Goal: Information Seeking & Learning: Compare options

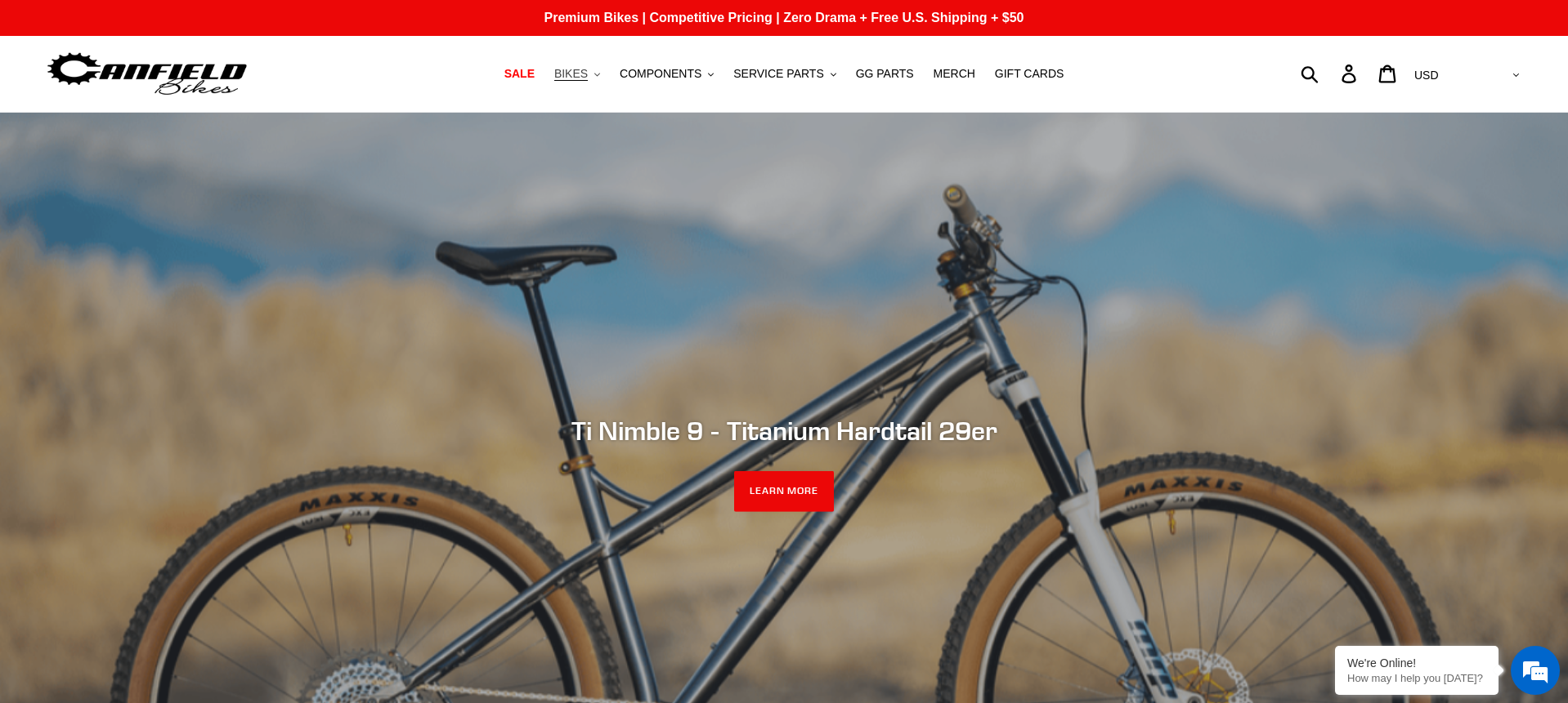
click at [586, 80] on span "BIKES" at bounding box center [571, 73] width 33 height 14
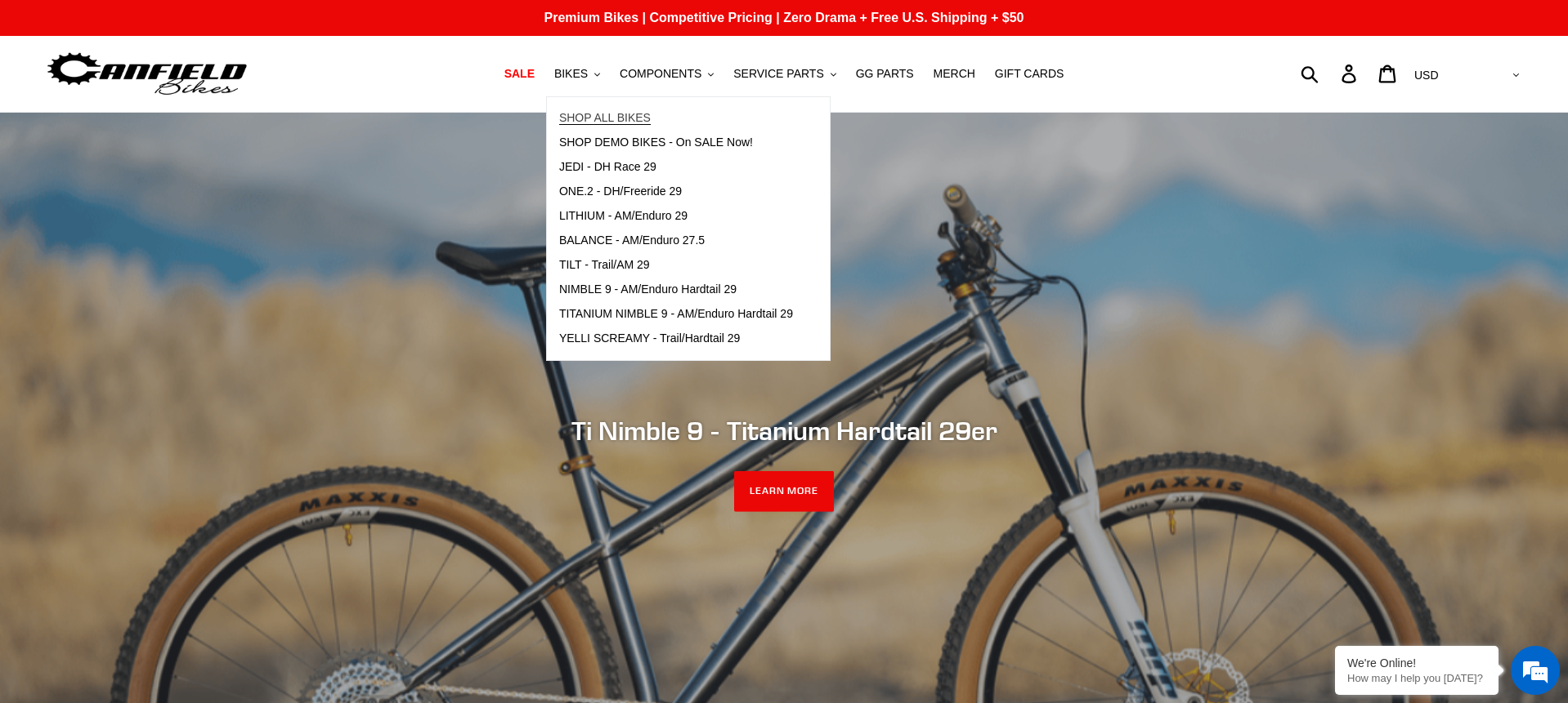
click at [608, 120] on span "SHOP ALL BIKES" at bounding box center [604, 118] width 92 height 14
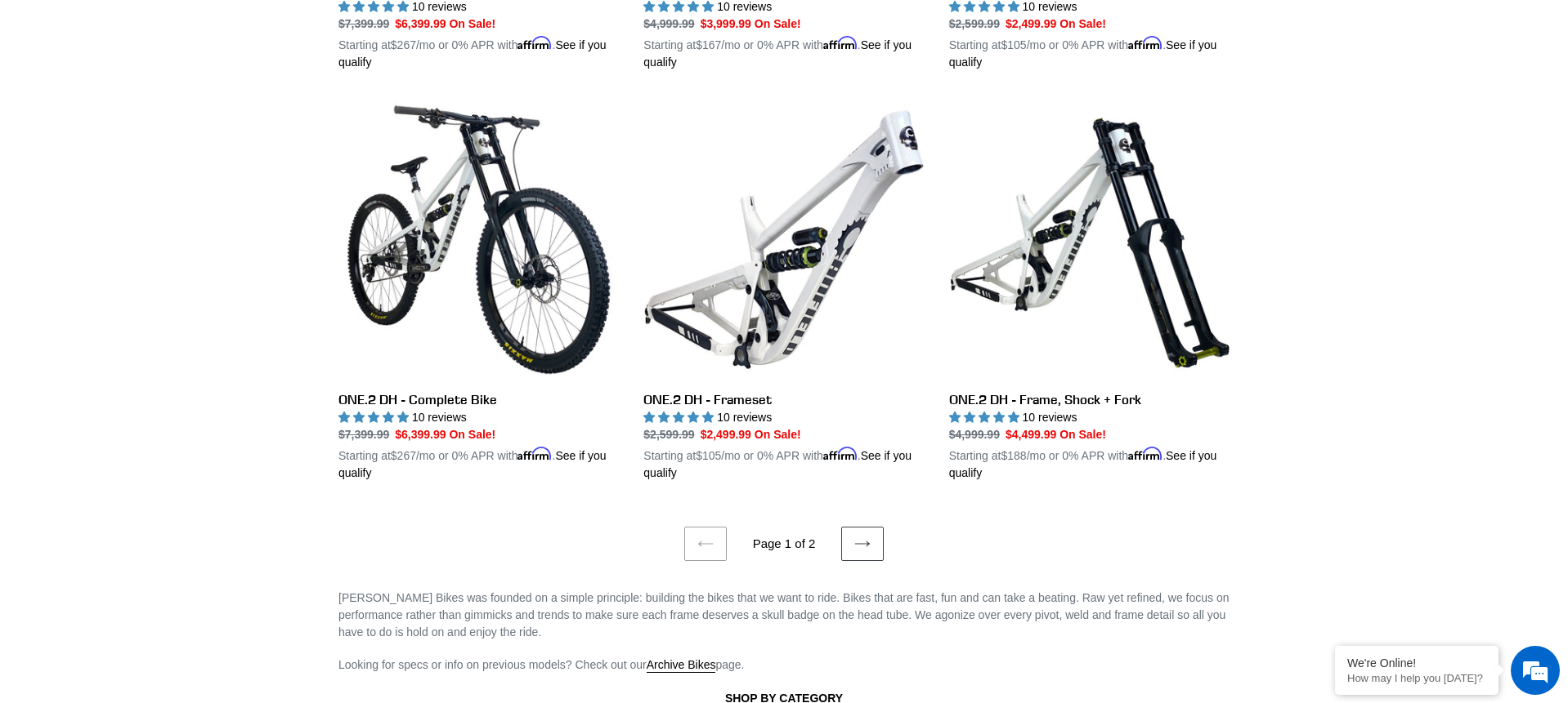
scroll to position [3257, 0]
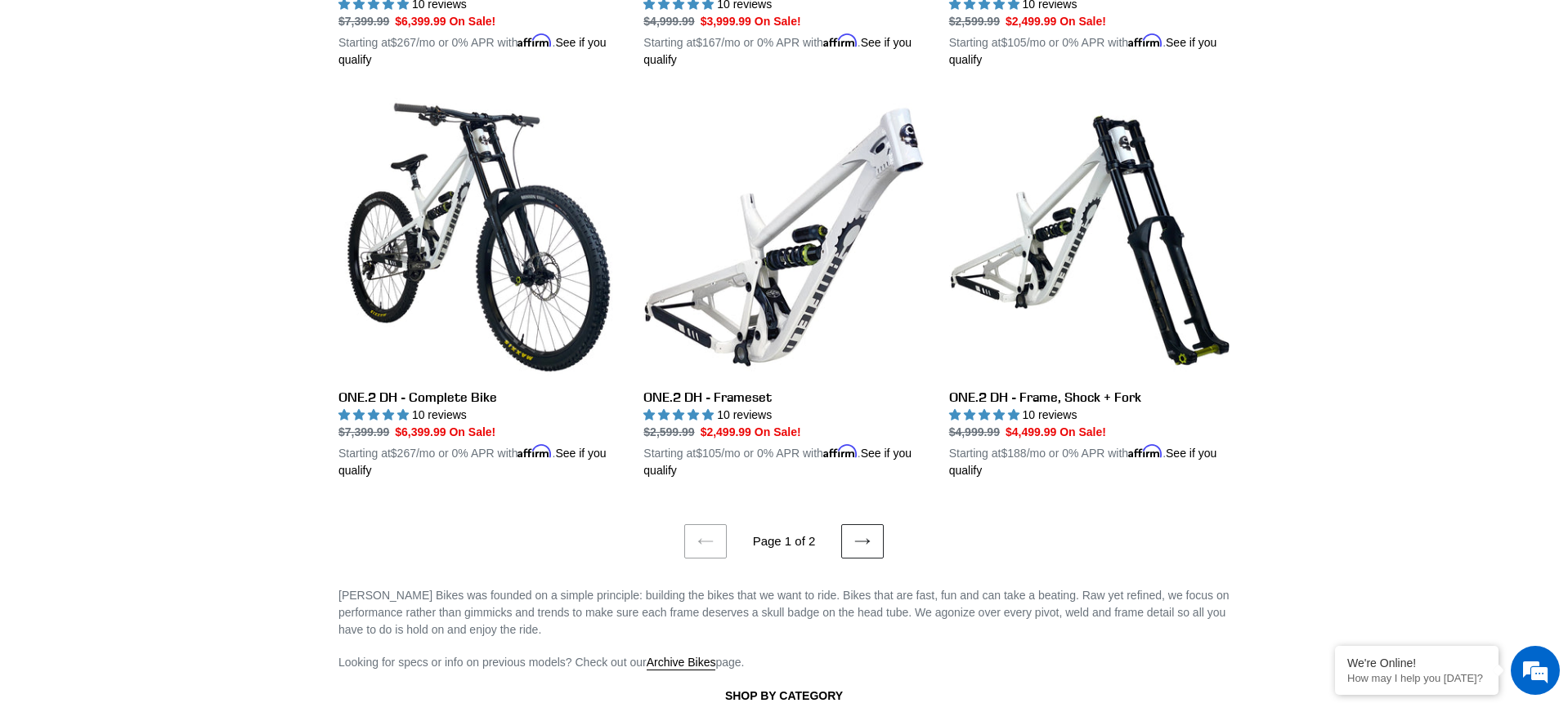
click at [869, 544] on link "Next page" at bounding box center [863, 541] width 43 height 34
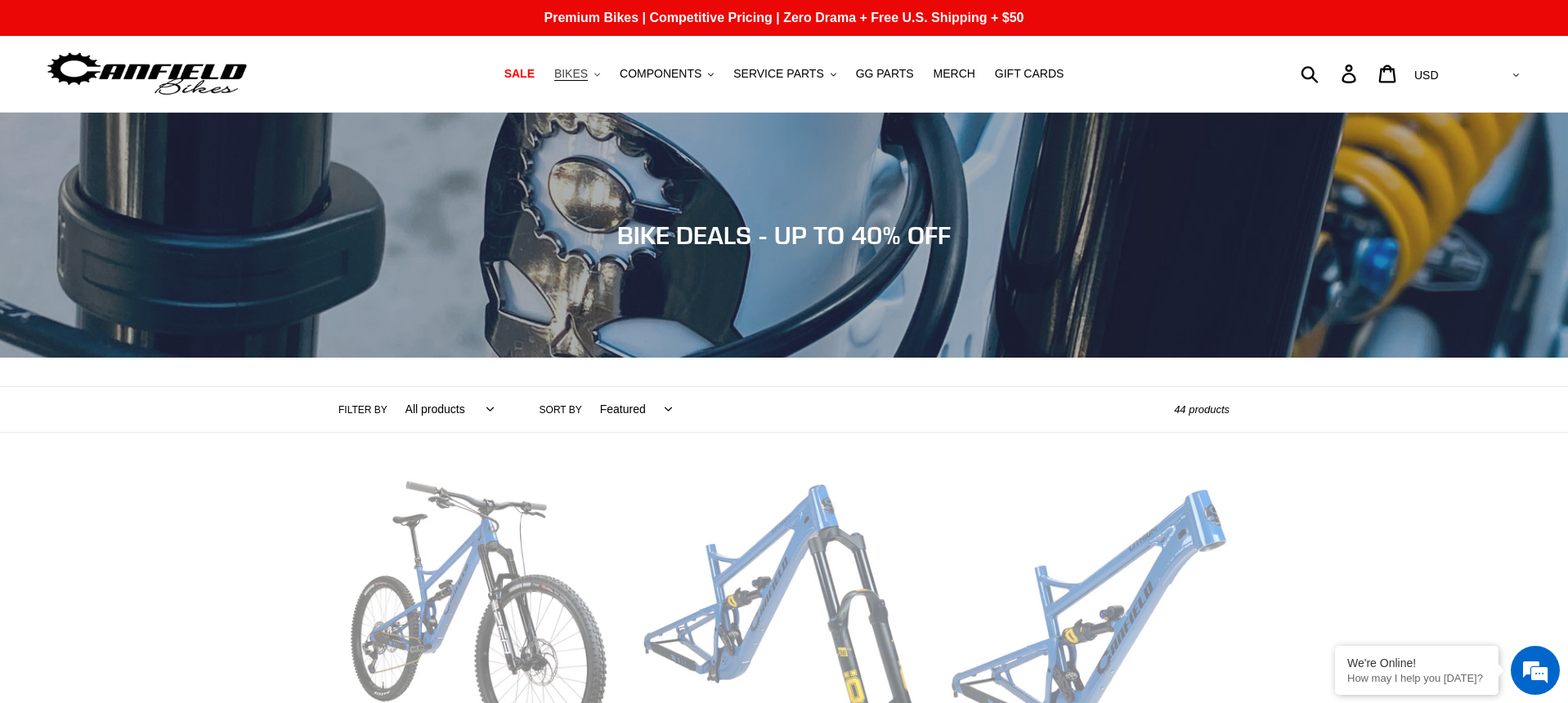
click at [596, 76] on button "BIKES .cls-1{fill:#231f20}" at bounding box center [576, 74] width 62 height 22
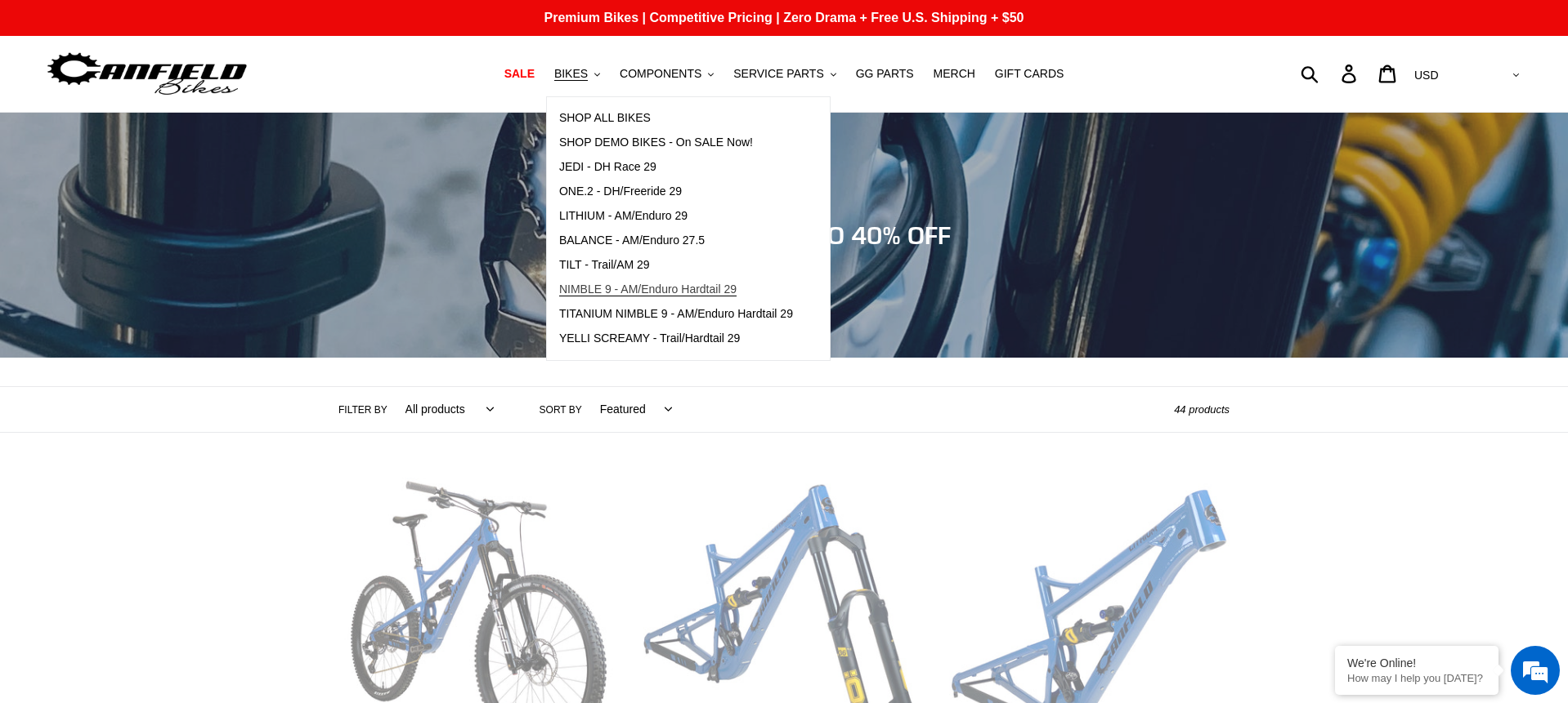
click at [595, 291] on span "NIMBLE 9 - AM/Enduro Hardtail 29" at bounding box center [647, 289] width 177 height 14
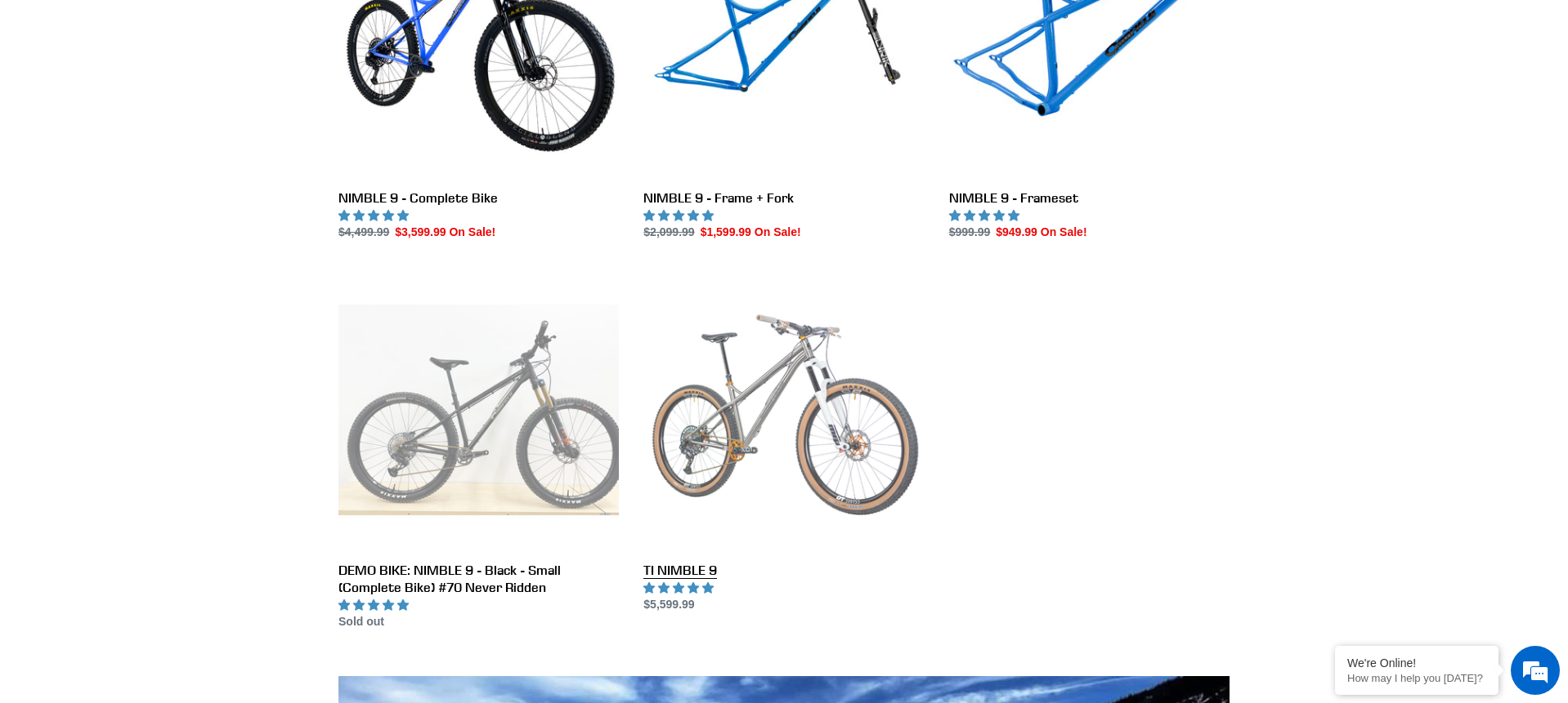
scroll to position [580, 0]
click at [807, 431] on link "TI NIMBLE 9" at bounding box center [783, 441] width 281 height 344
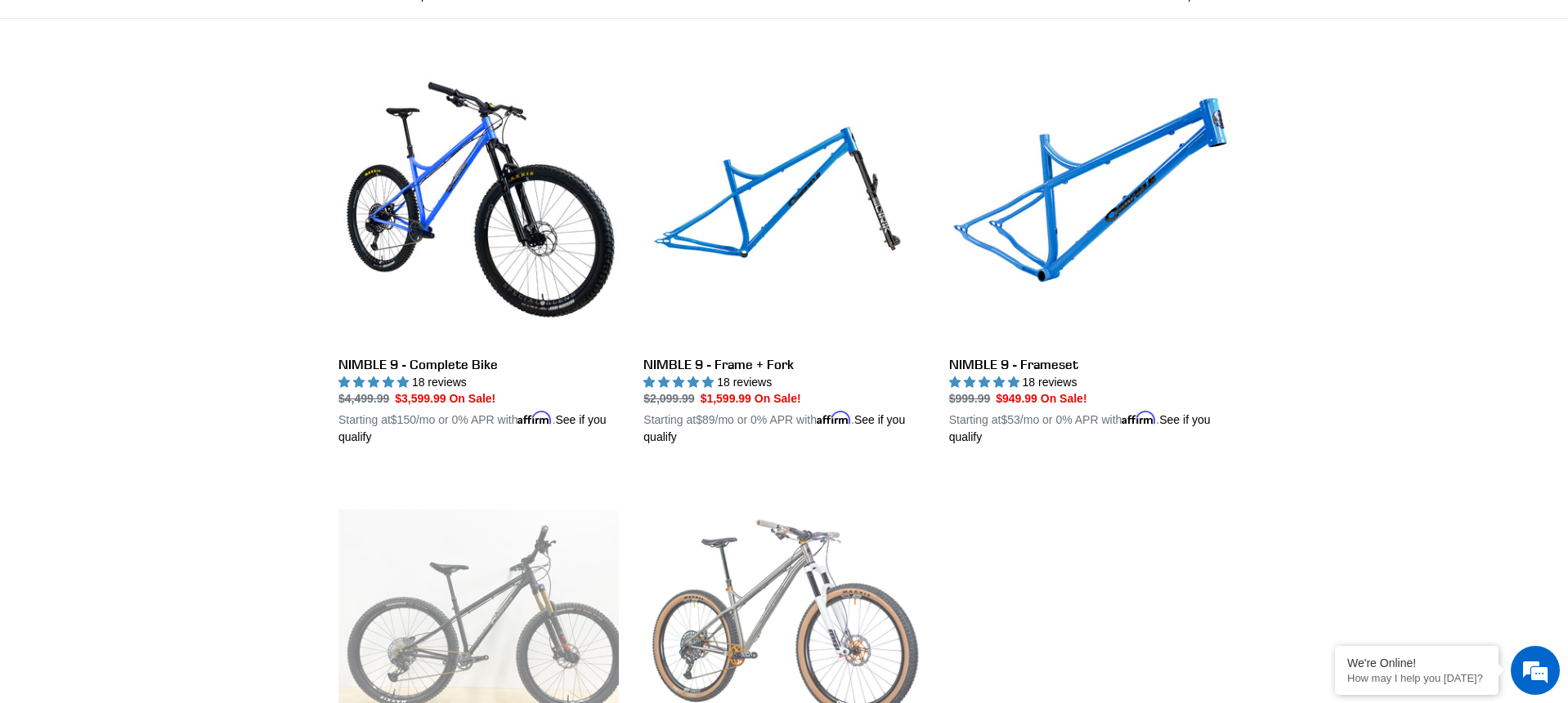
scroll to position [413, 0]
click at [805, 573] on link "TI NIMBLE 9" at bounding box center [783, 665] width 281 height 383
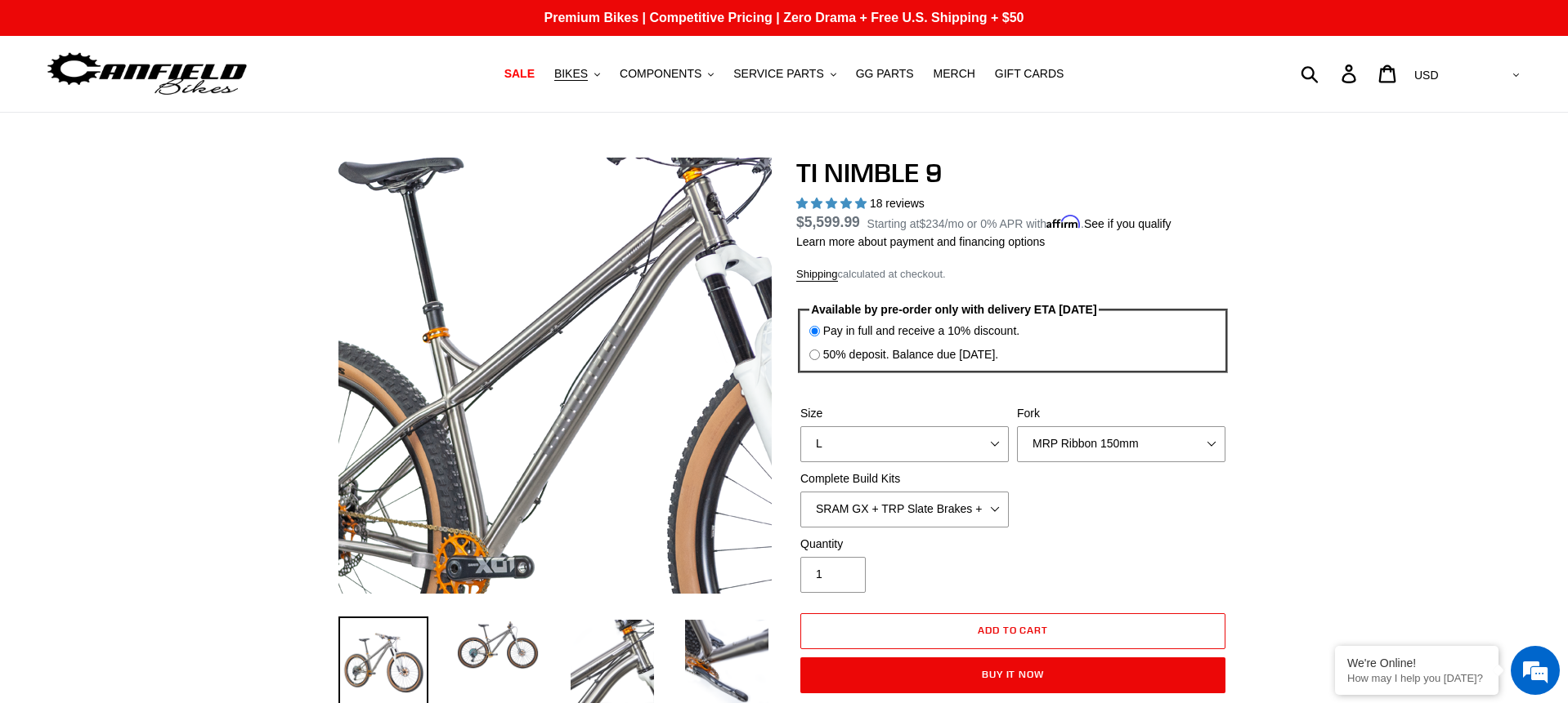
select select "highest-rating"
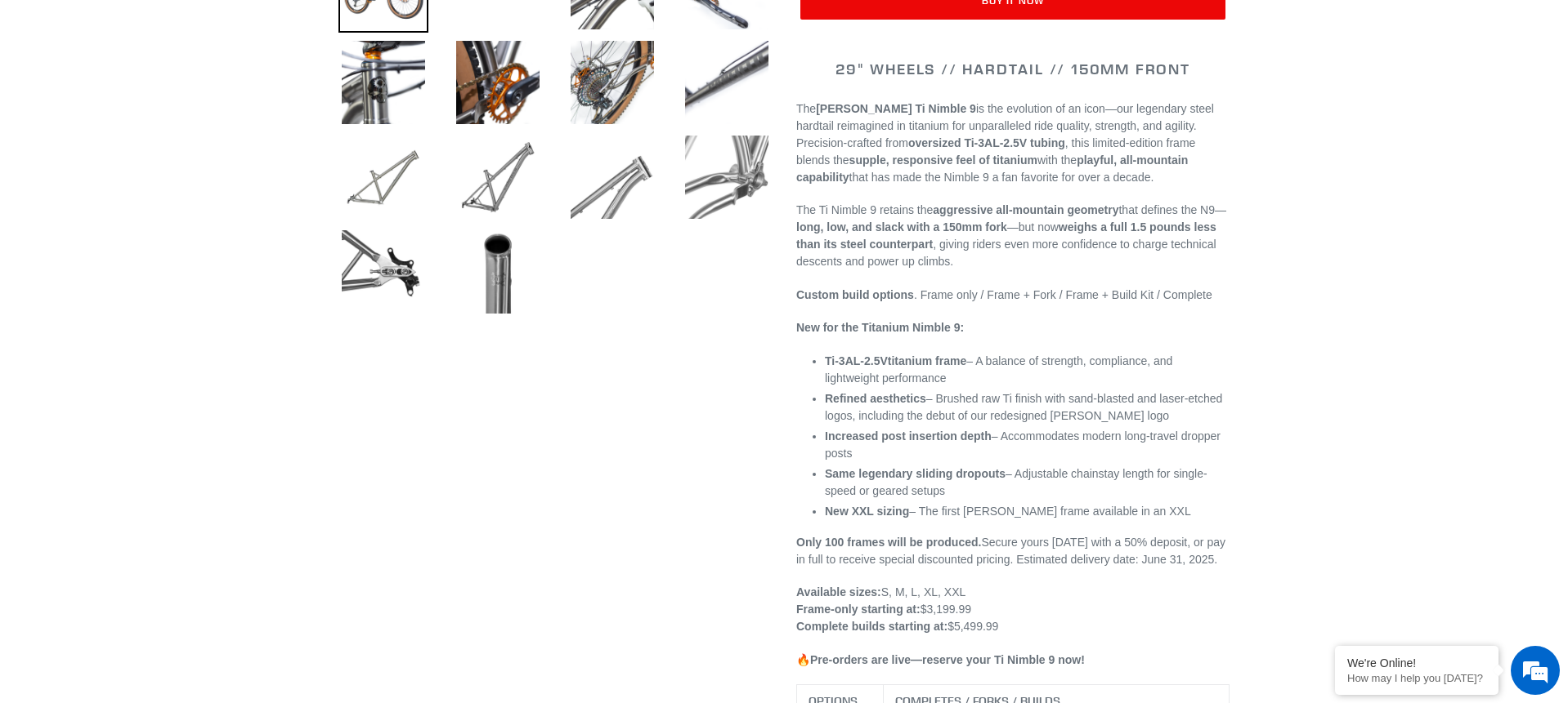
drag, startPoint x: 985, startPoint y: 629, endPoint x: 931, endPoint y: 625, distance: 54.1
click at [931, 625] on p "Available sizes: S, M, L, XL, XXL Frame-only starting at: $3,199.99 Complete bu…" at bounding box center [1012, 610] width 433 height 52
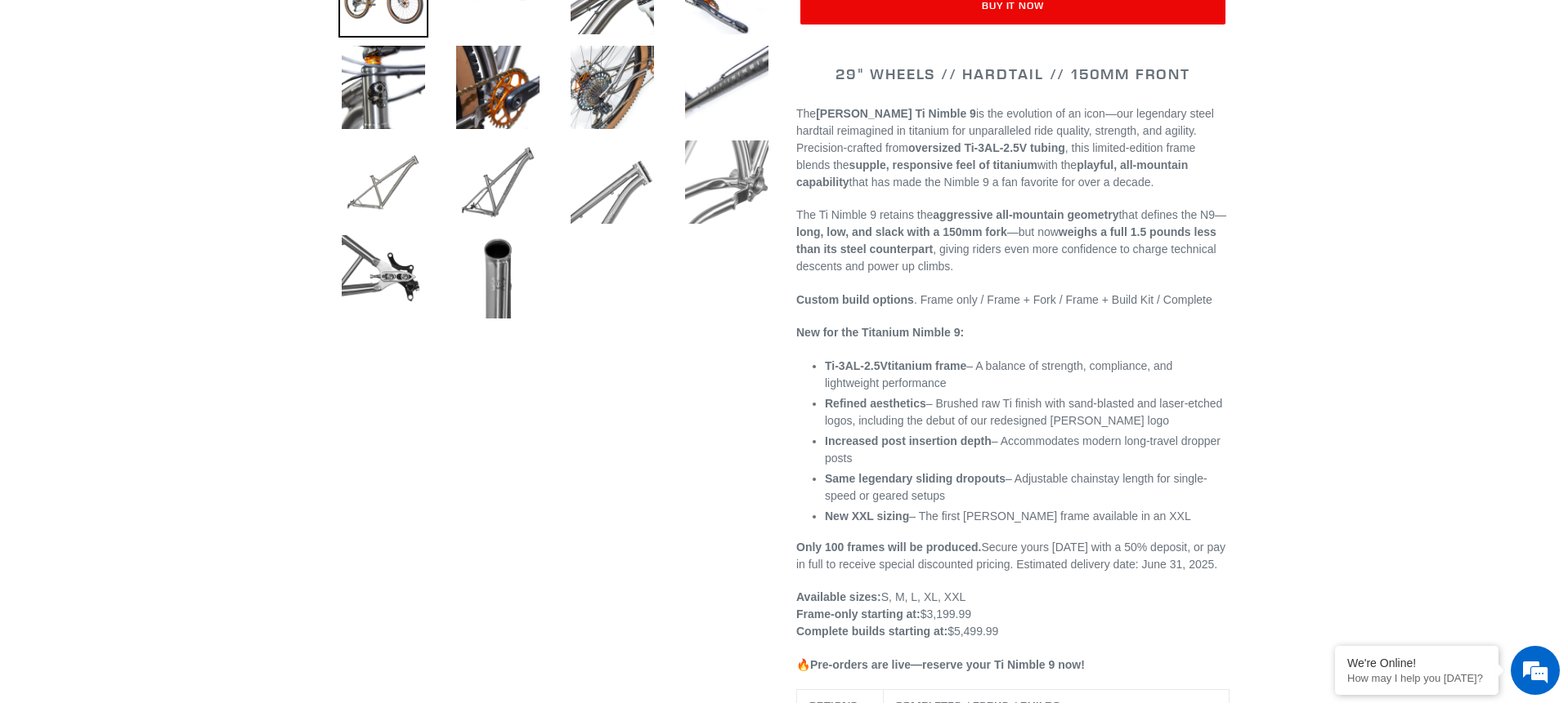
click at [1043, 620] on p "Available sizes: S, M, L, XL, XXL Frame-only starting at: $3,199.99 Complete bu…" at bounding box center [1012, 615] width 433 height 52
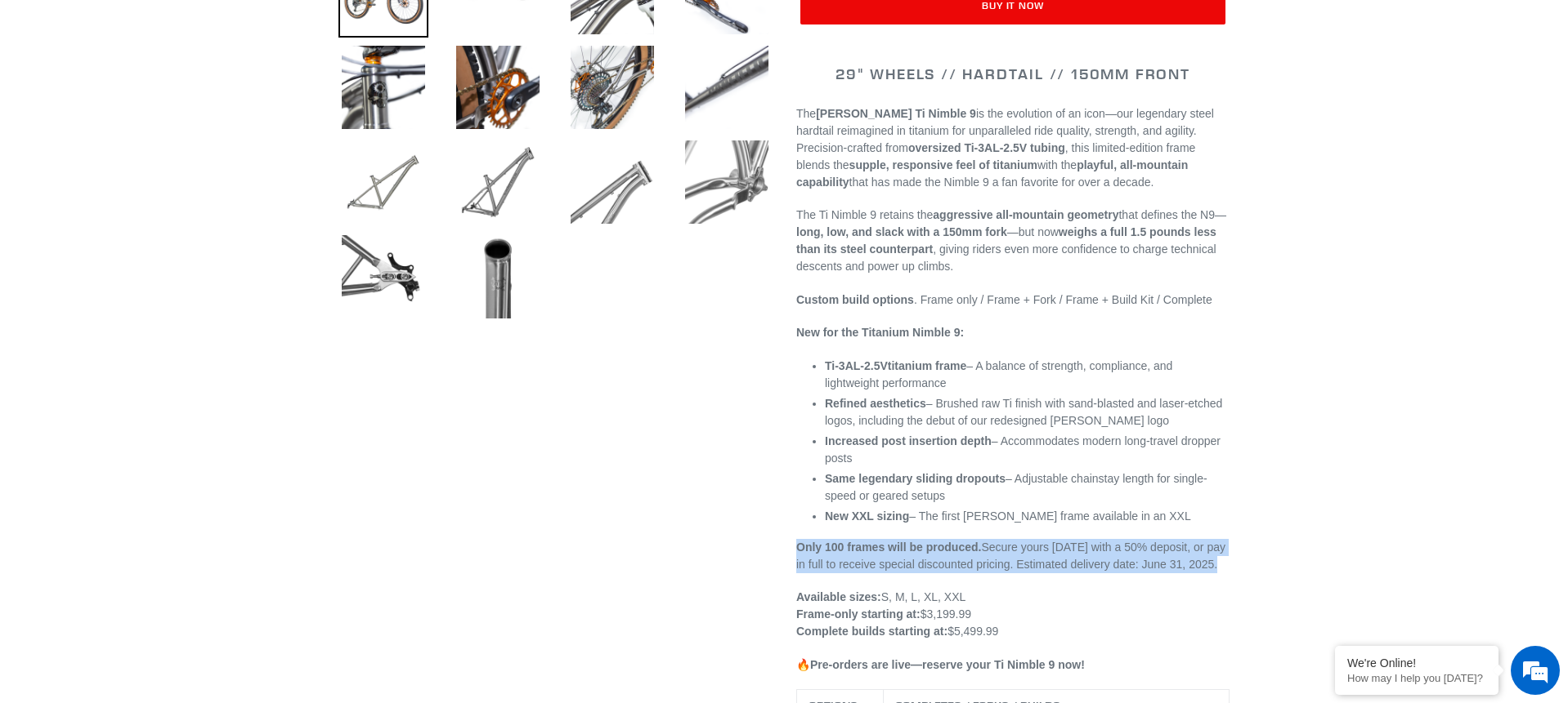
drag, startPoint x: 799, startPoint y: 547, endPoint x: 1008, endPoint y: 595, distance: 214.4
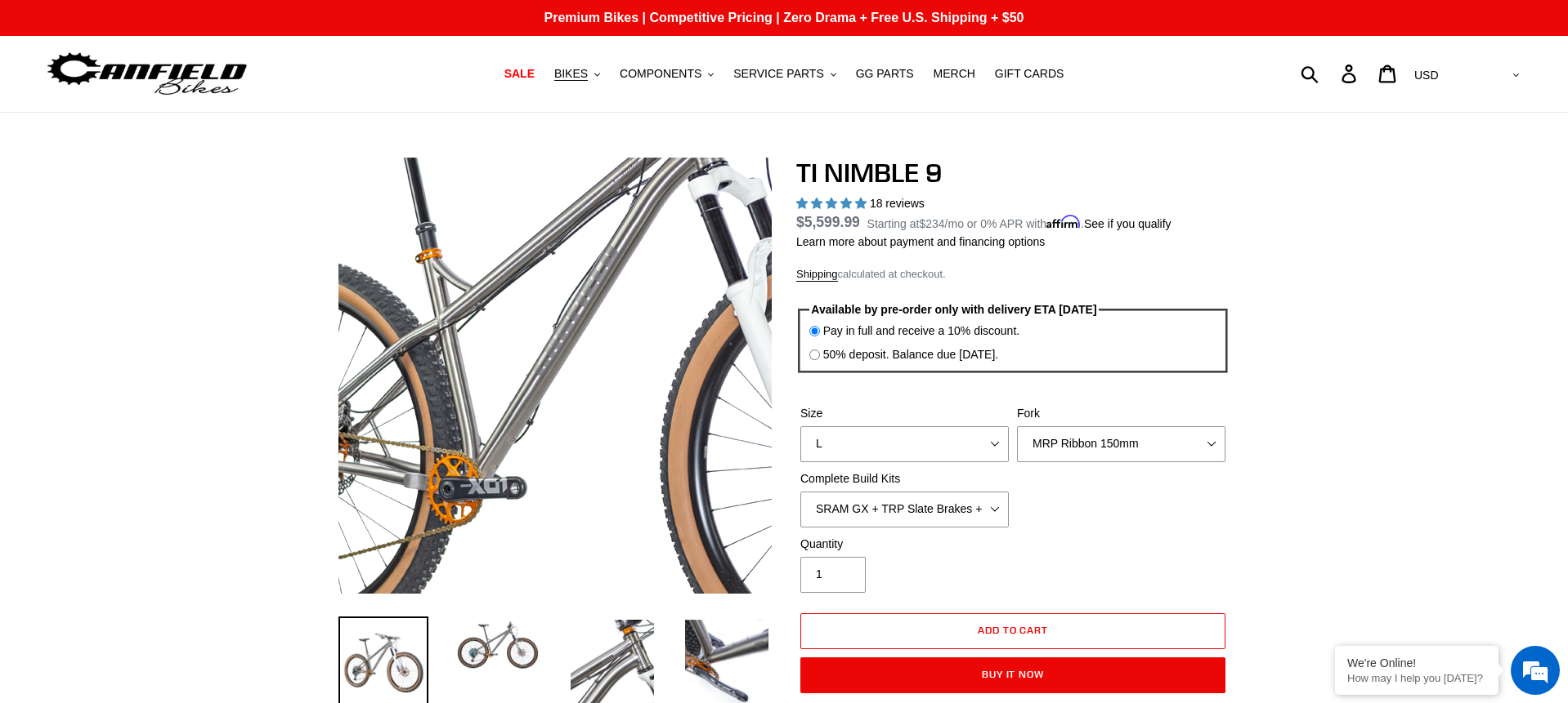
scroll to position [0, 0]
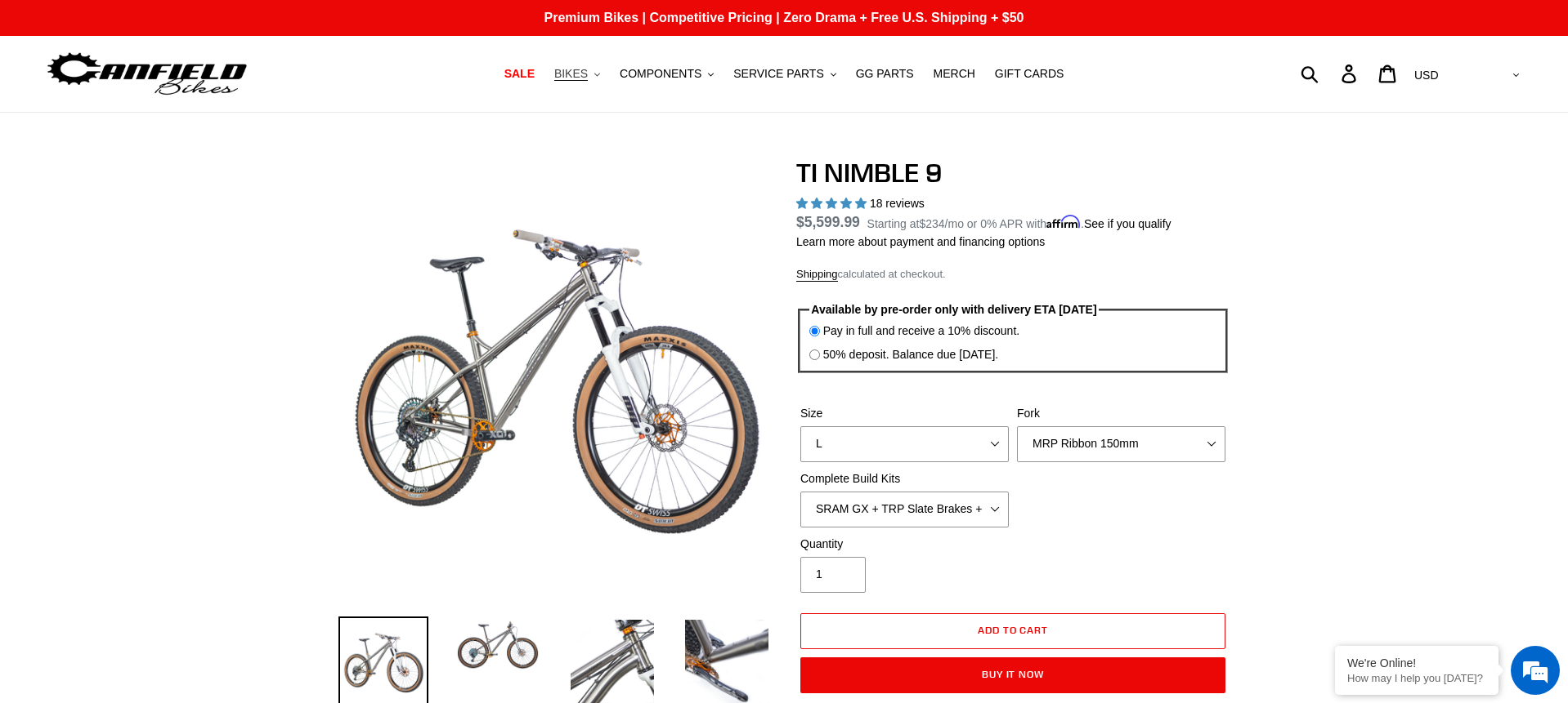
click at [578, 76] on span "BIKES" at bounding box center [571, 73] width 33 height 14
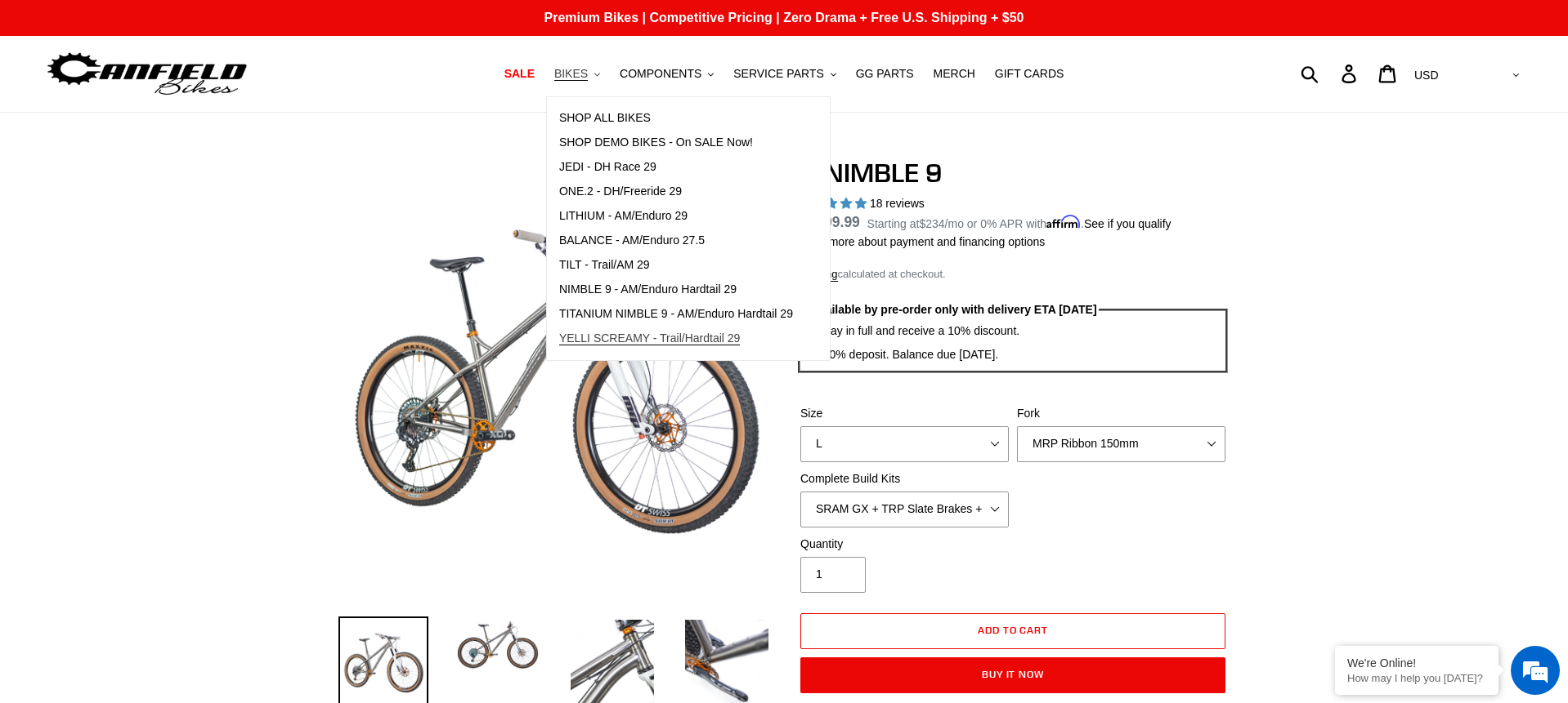
scroll to position [1, 0]
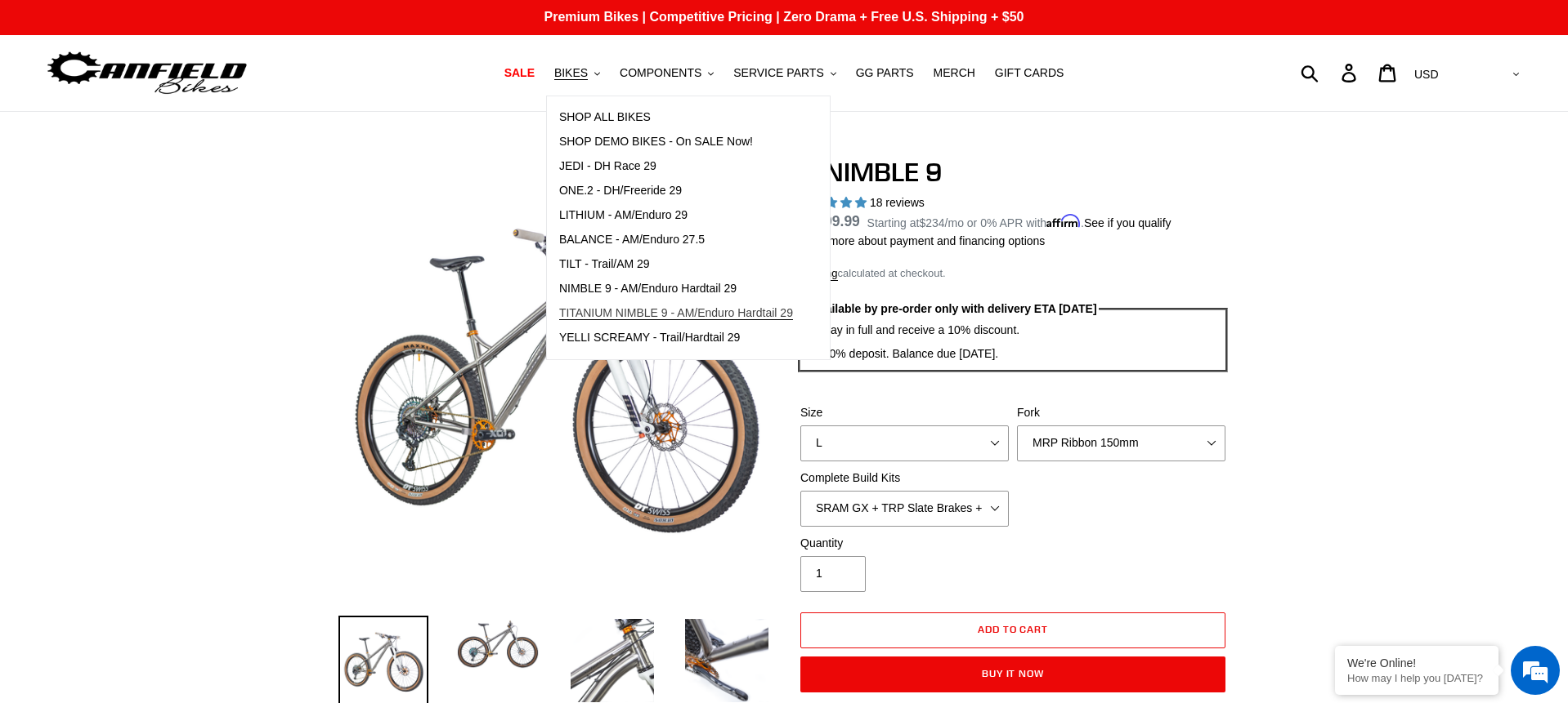
click at [620, 314] on span "TITANIUM NIMBLE 9 - AM/Enduro Hardtail 29" at bounding box center [676, 313] width 234 height 14
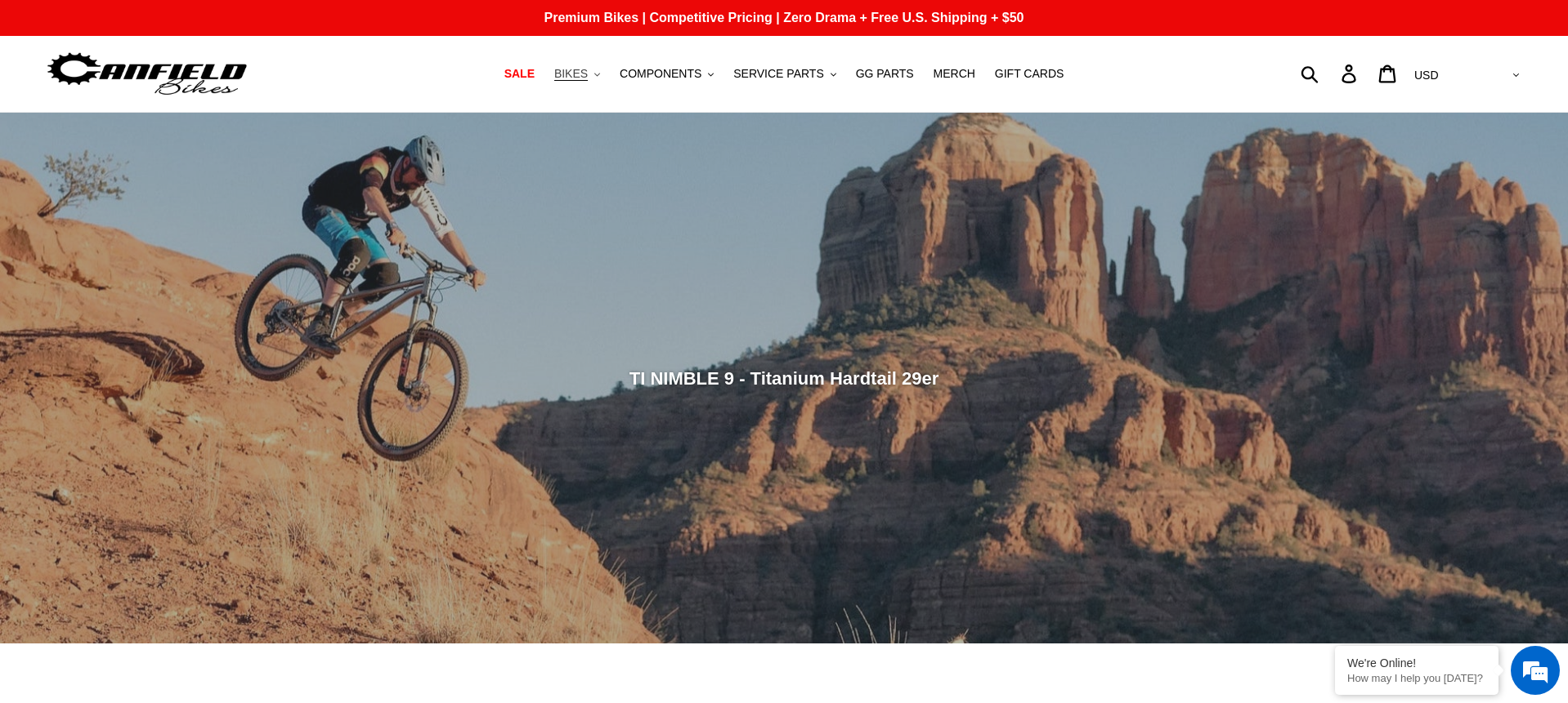
click at [588, 70] on span "BIKES" at bounding box center [571, 73] width 33 height 14
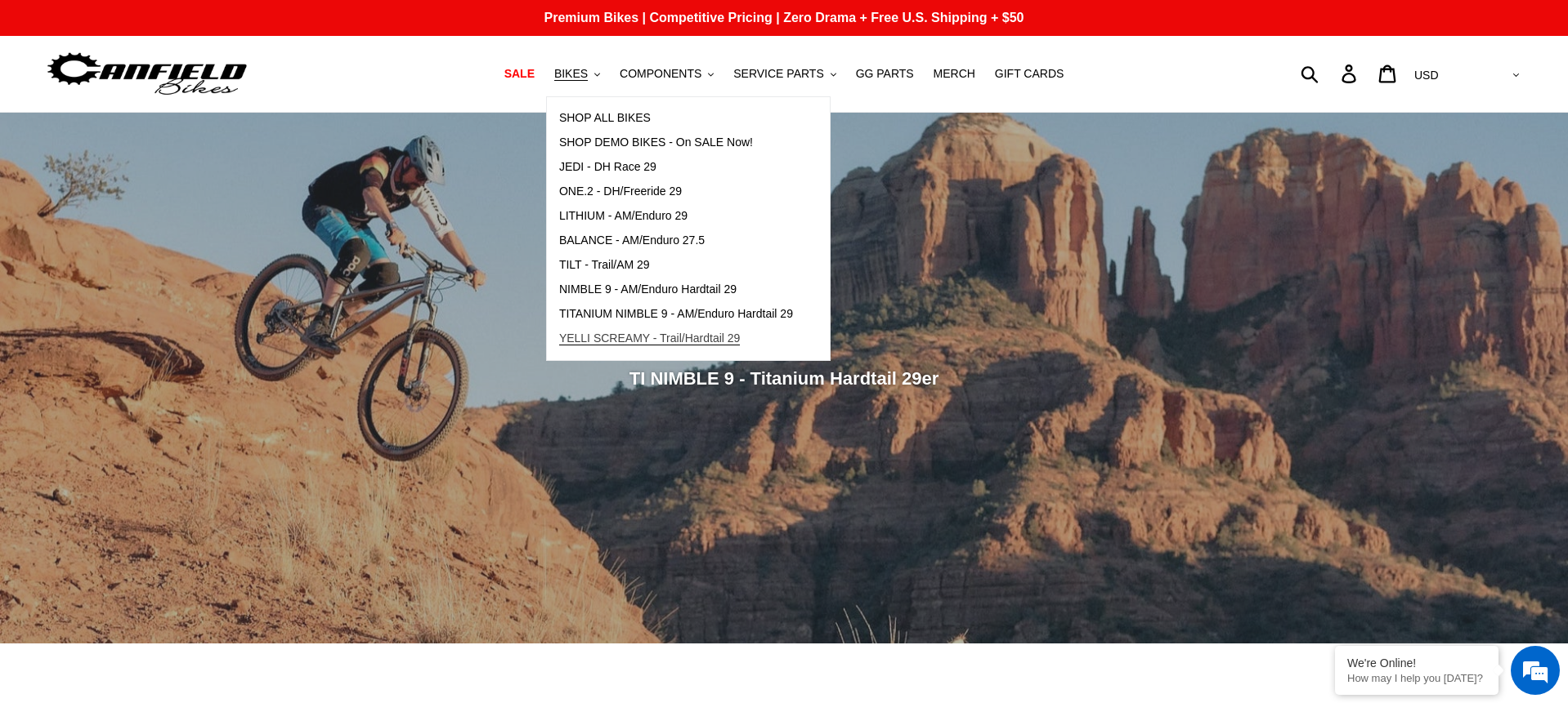
click at [614, 341] on span "YELLI SCREAMY - Trail/Hardtail 29" at bounding box center [650, 338] width 182 height 14
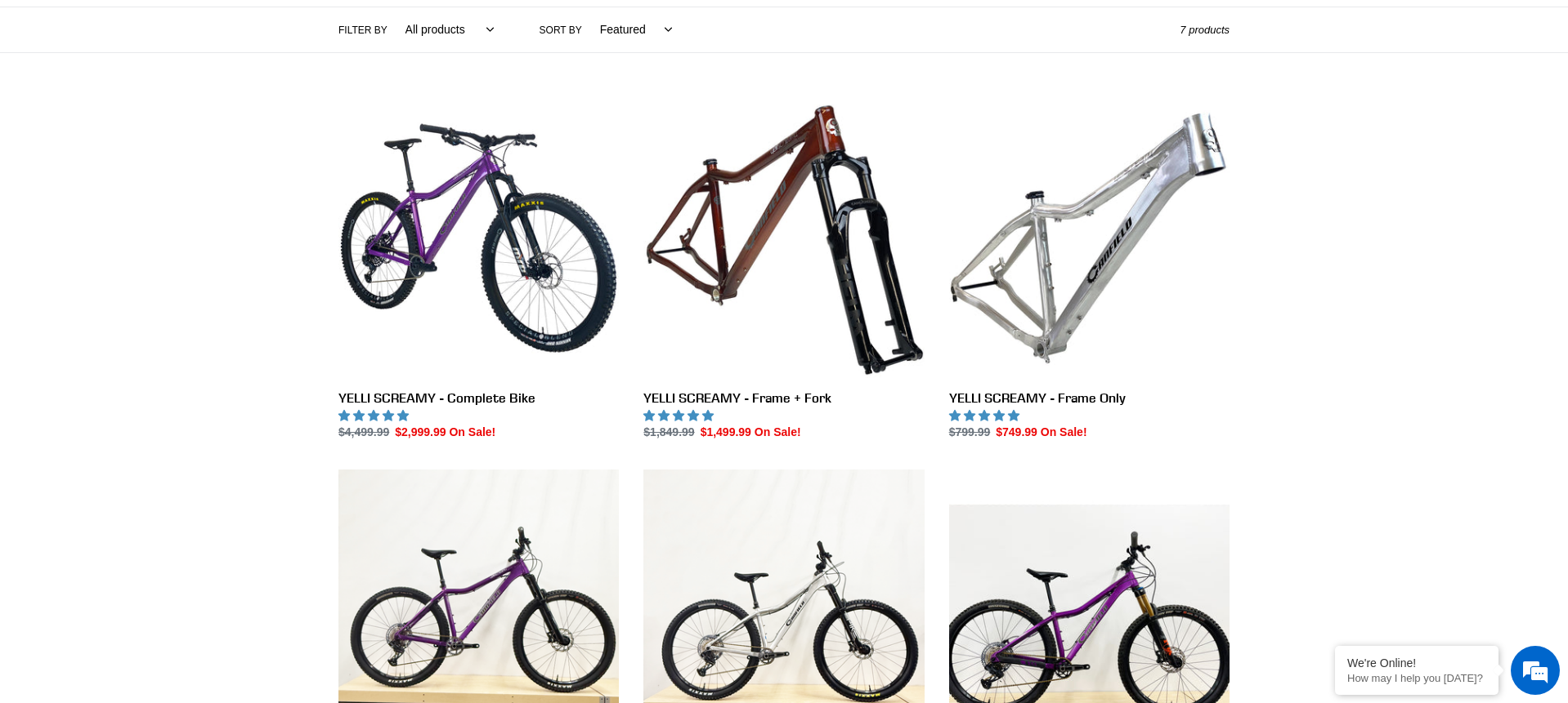
scroll to position [380, 0]
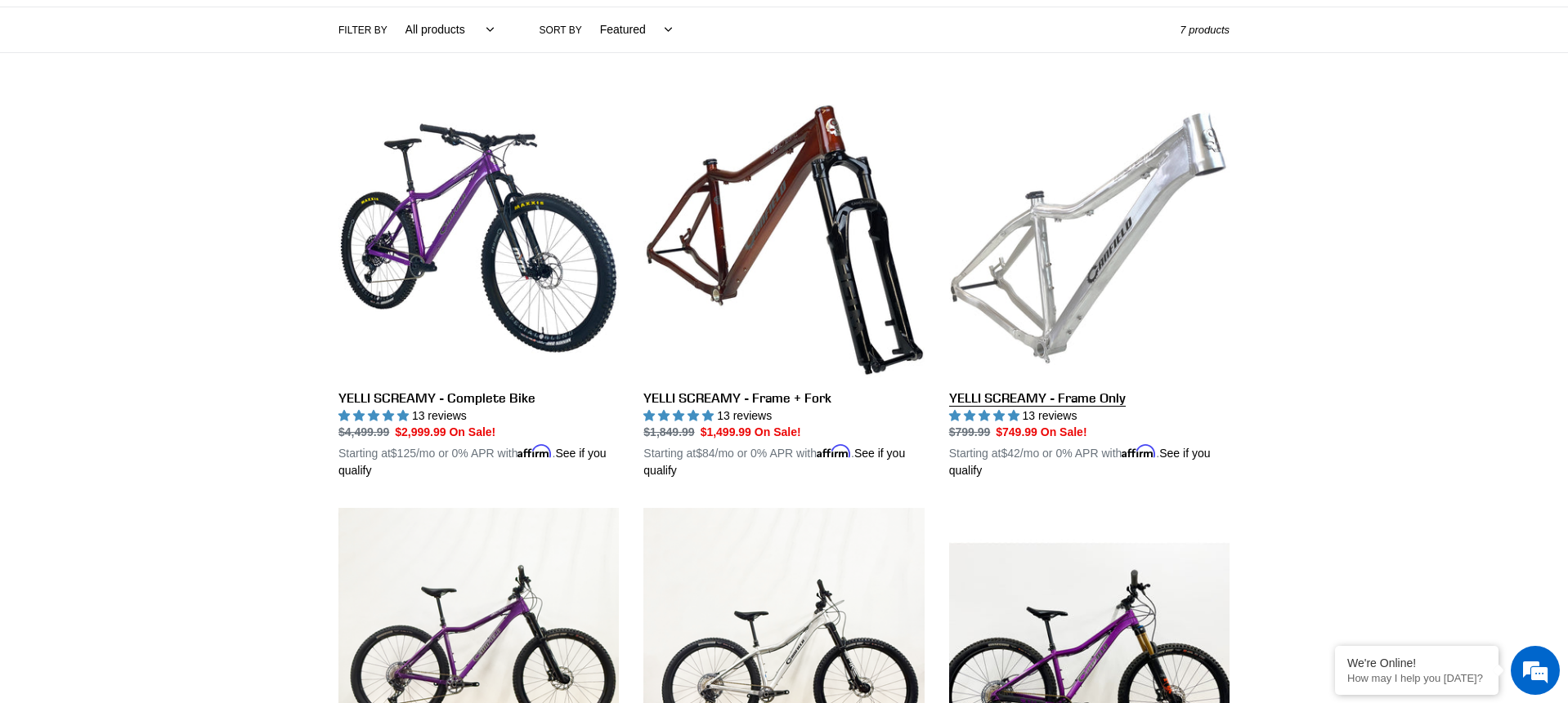
click at [1151, 248] on link "YELLI SCREAMY - Frame Only" at bounding box center [1089, 289] width 281 height 383
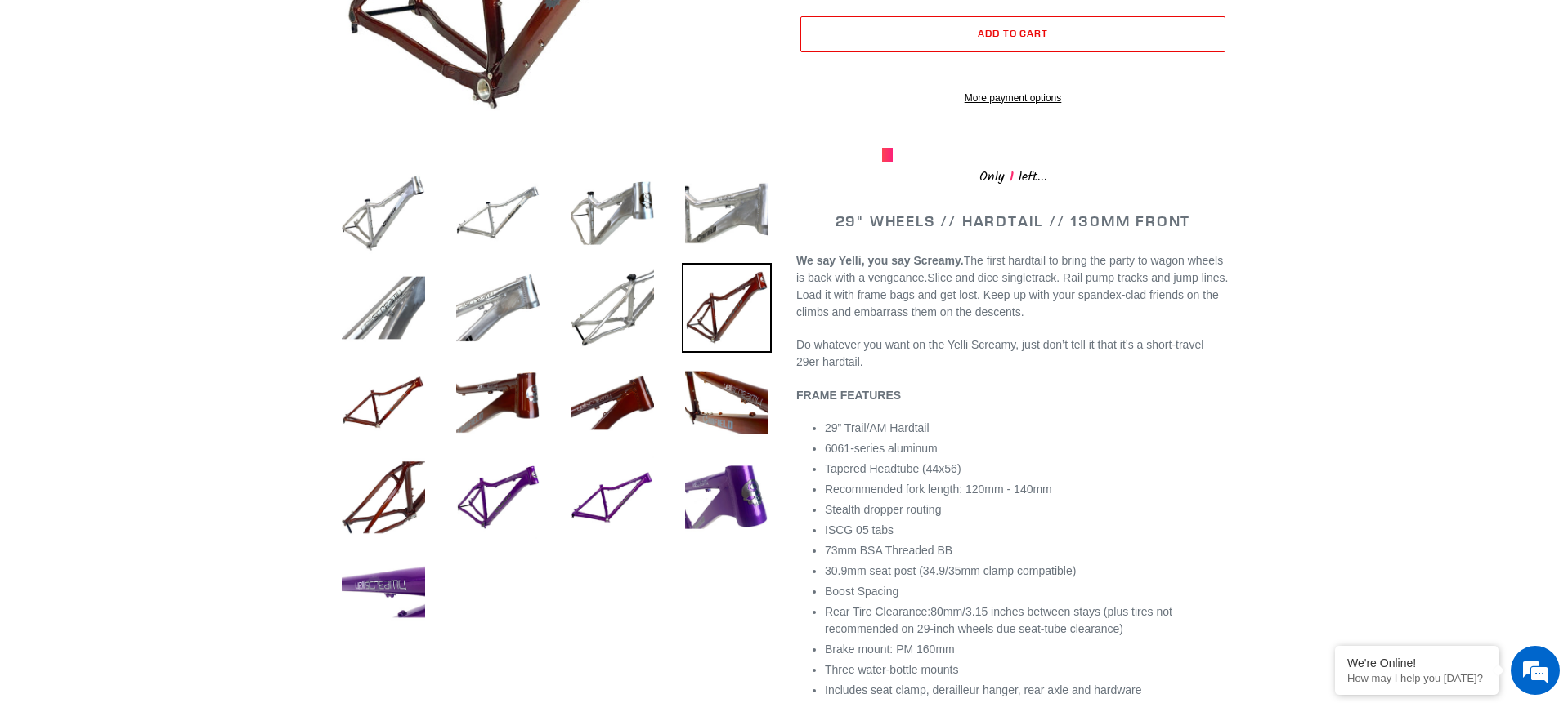
scroll to position [449, 0]
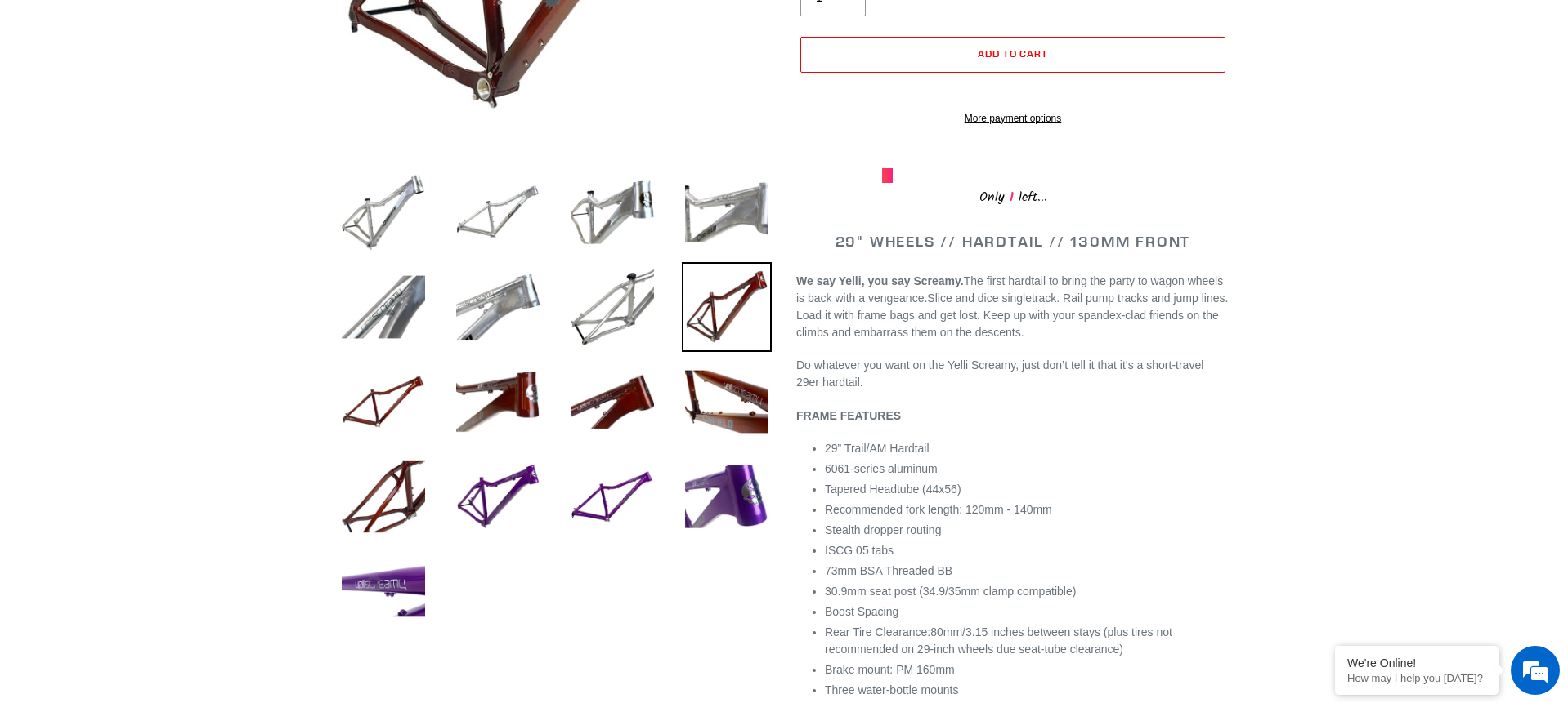
select select "highest-rating"
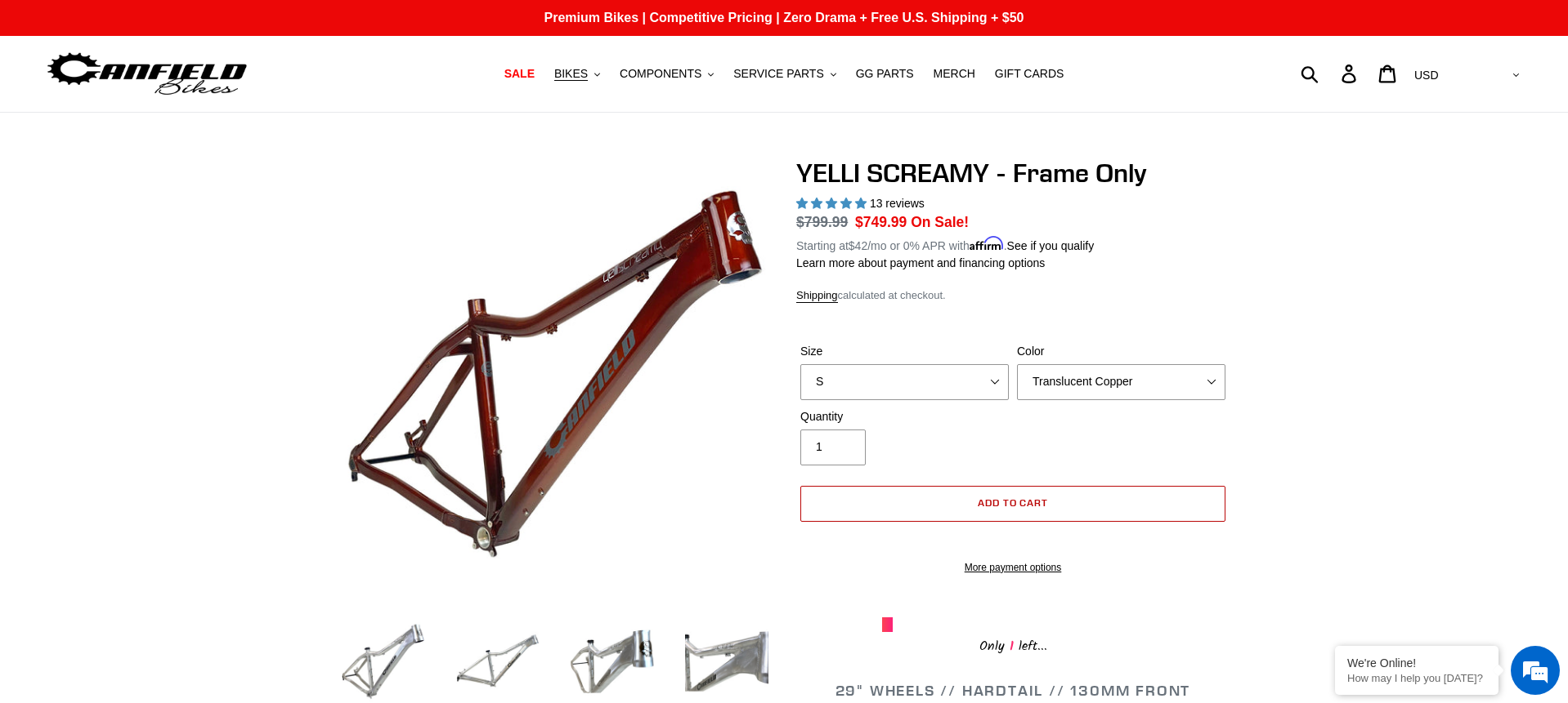
scroll to position [2, 0]
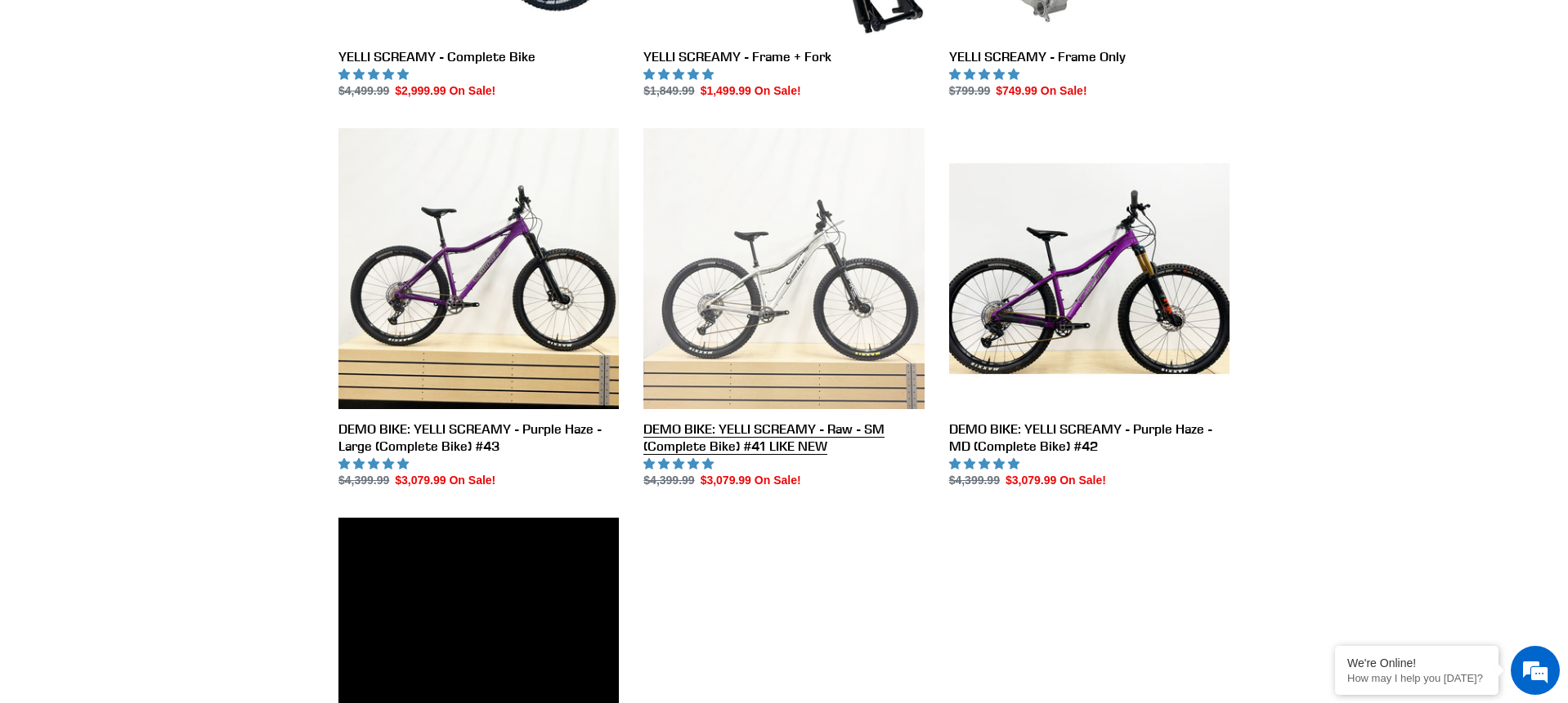
drag, startPoint x: 778, startPoint y: 302, endPoint x: 833, endPoint y: 311, distance: 55.7
click at [778, 302] on link "DEMO BIKE: YELLI SCREAMY - Raw - SM (Complete Bike) #41 LIKE NEW" at bounding box center [783, 308] width 281 height 361
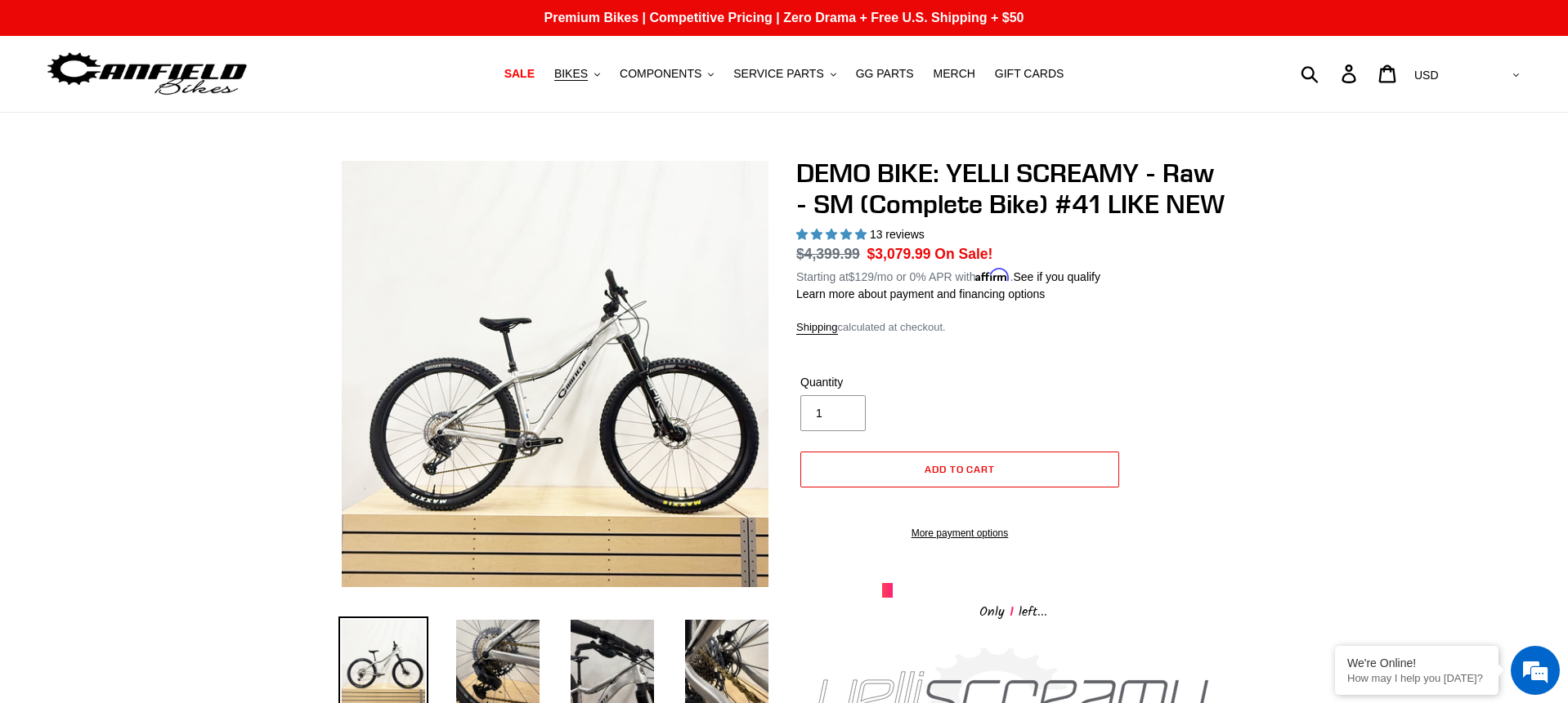
select select "highest-rating"
click at [640, 70] on span "COMPONENTS" at bounding box center [661, 73] width 82 height 14
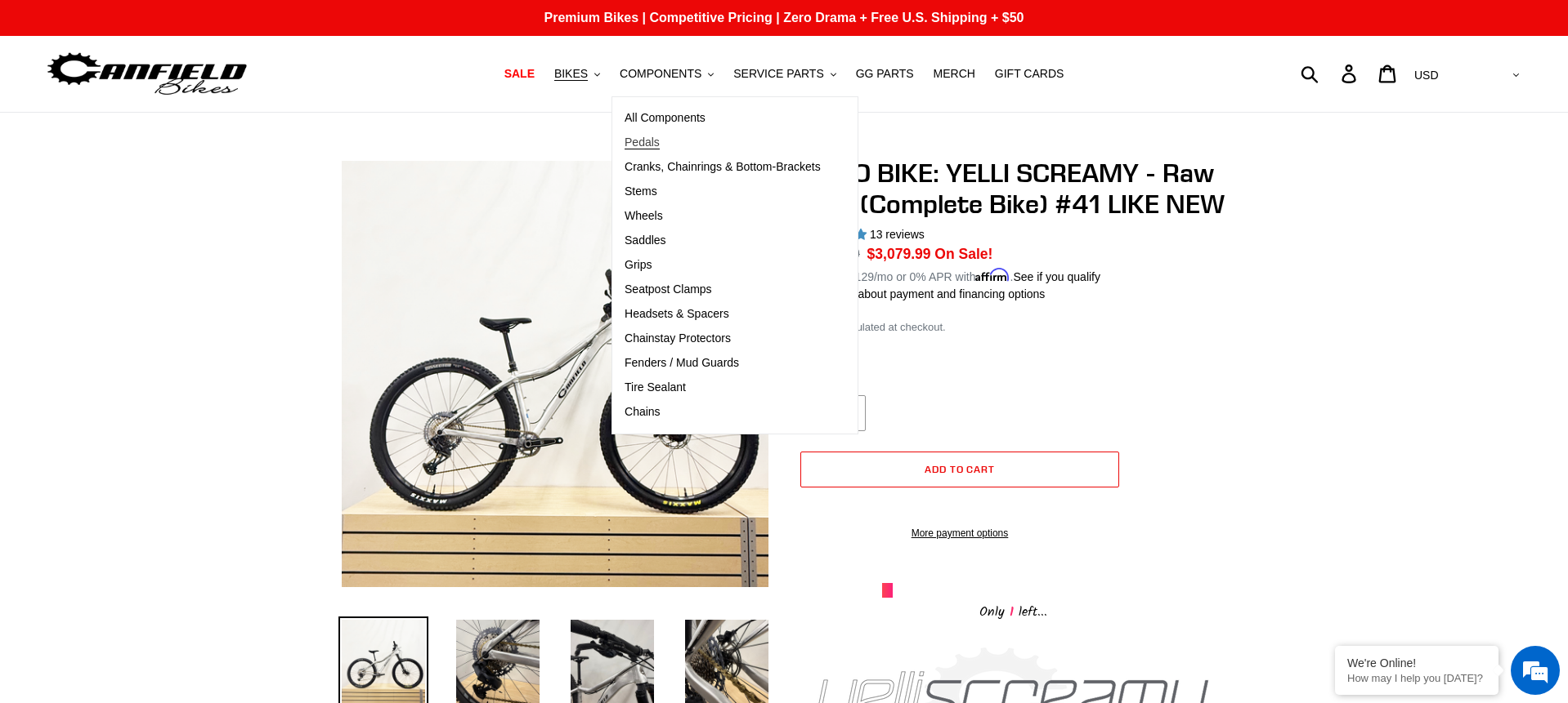
click at [655, 138] on span "Pedals" at bounding box center [642, 142] width 35 height 14
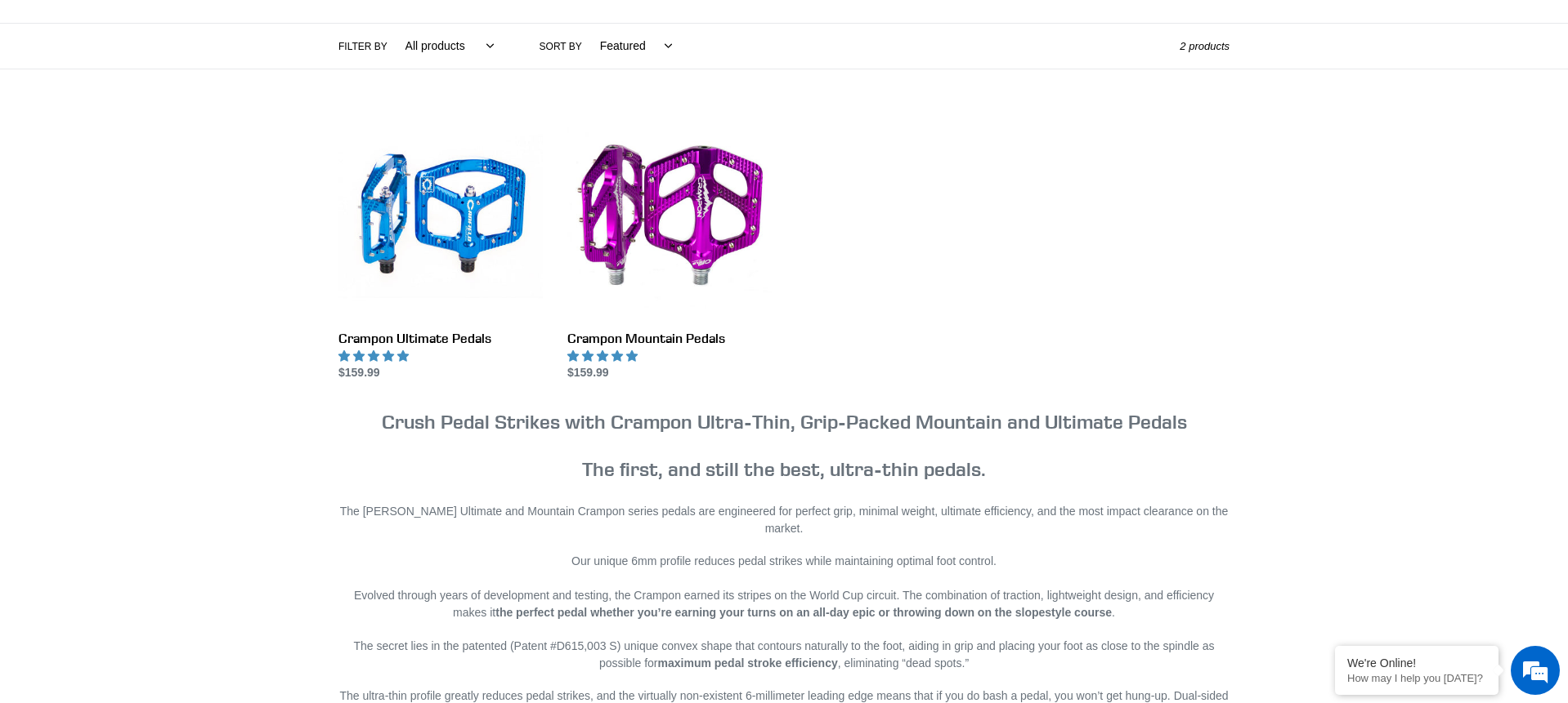
scroll to position [403, 0]
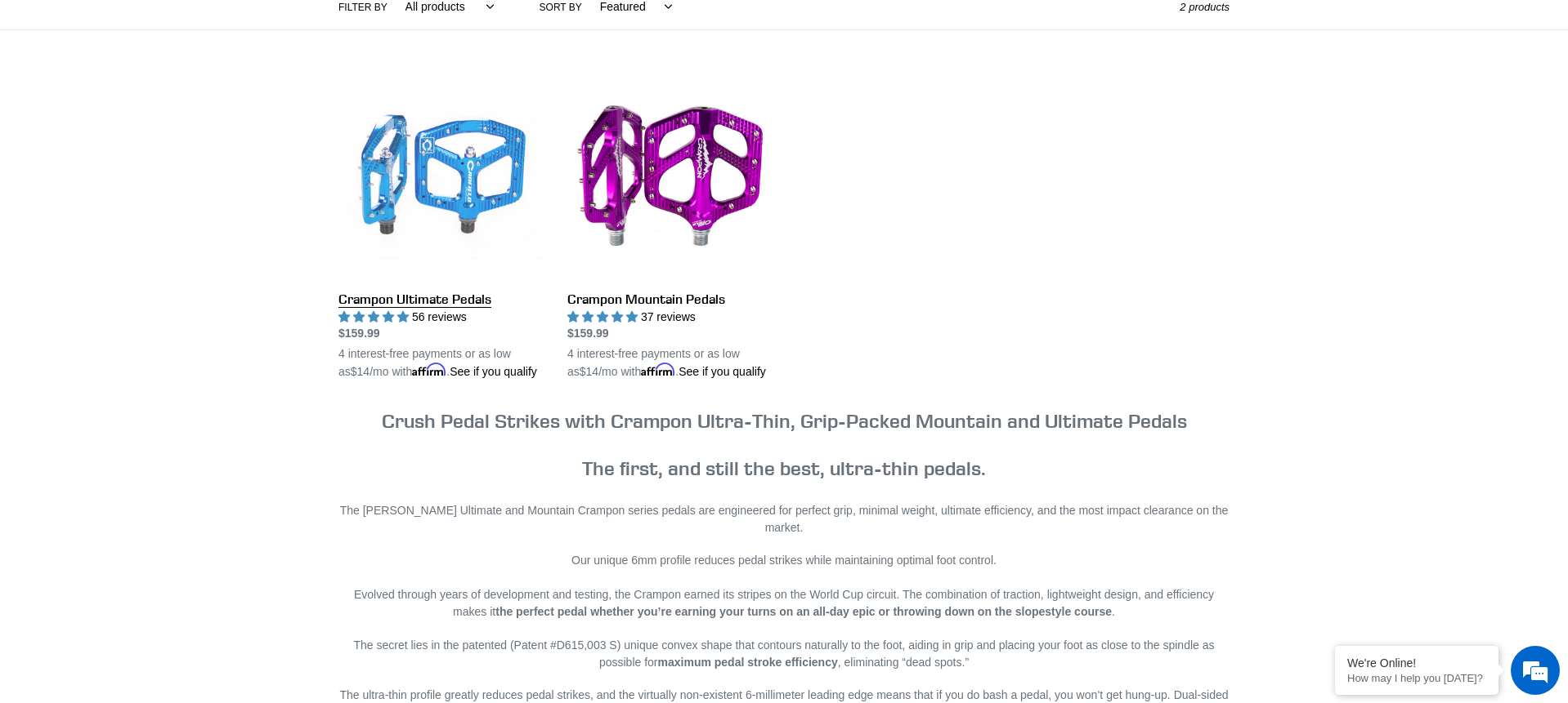
click at [448, 299] on link "Crampon Ultimate Pedals" at bounding box center [440, 228] width 205 height 307
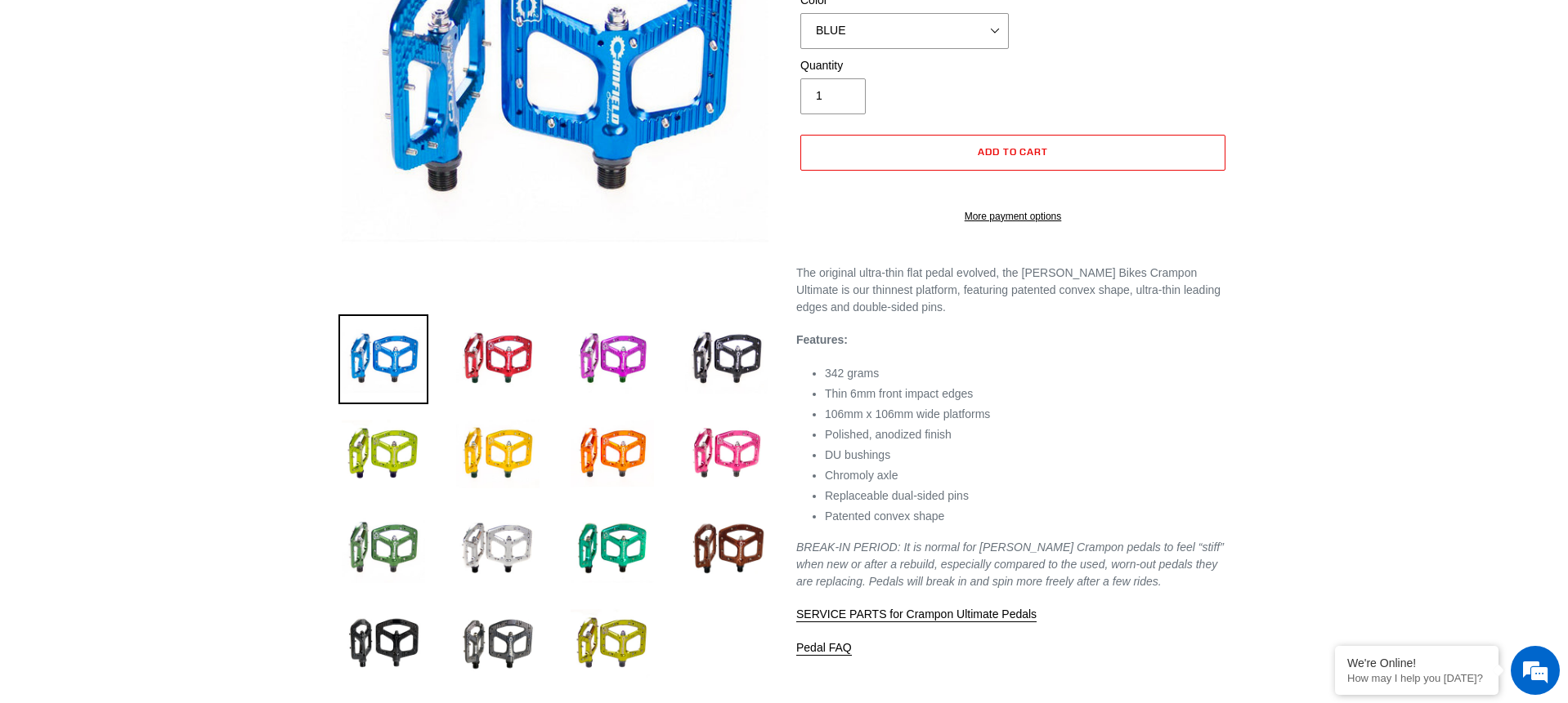
scroll to position [401, 0]
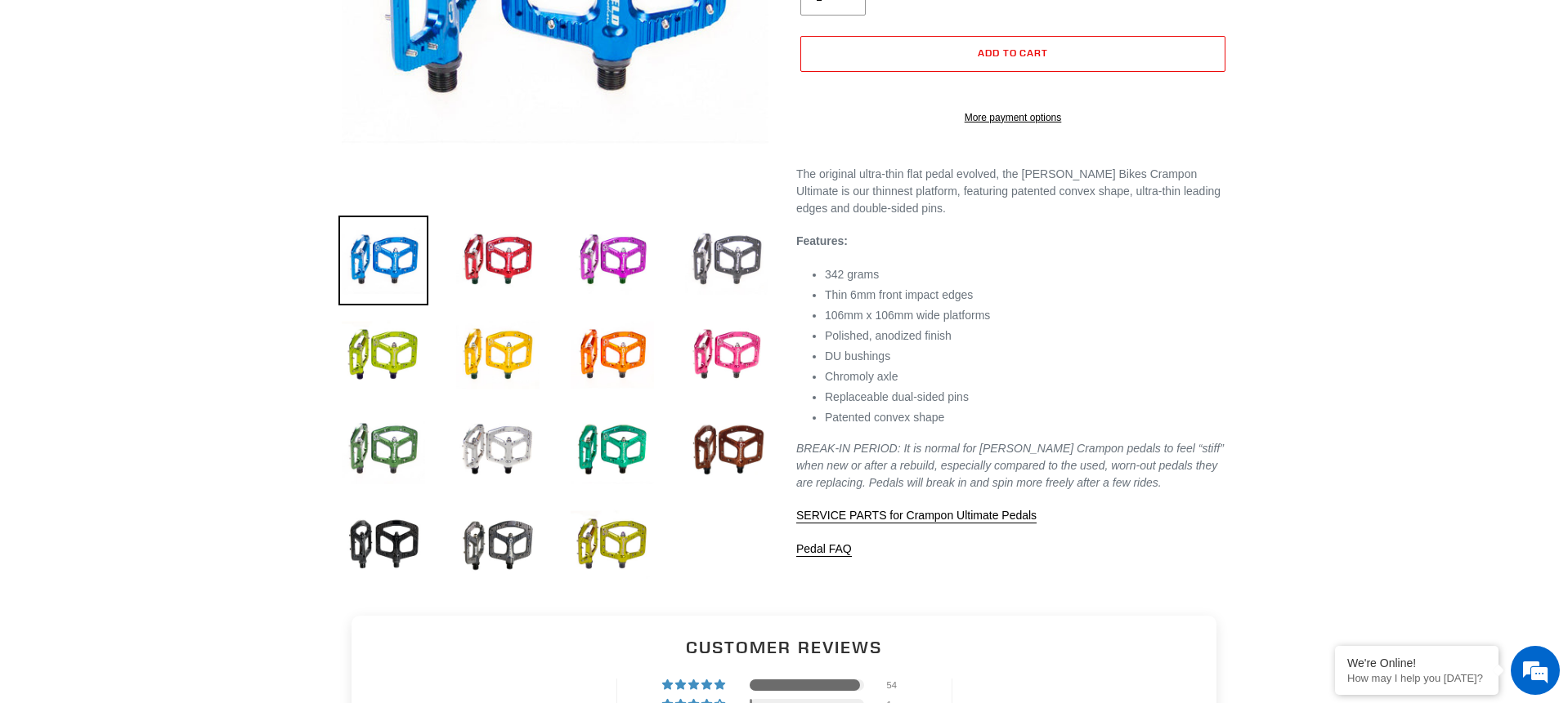
select select "highest-rating"
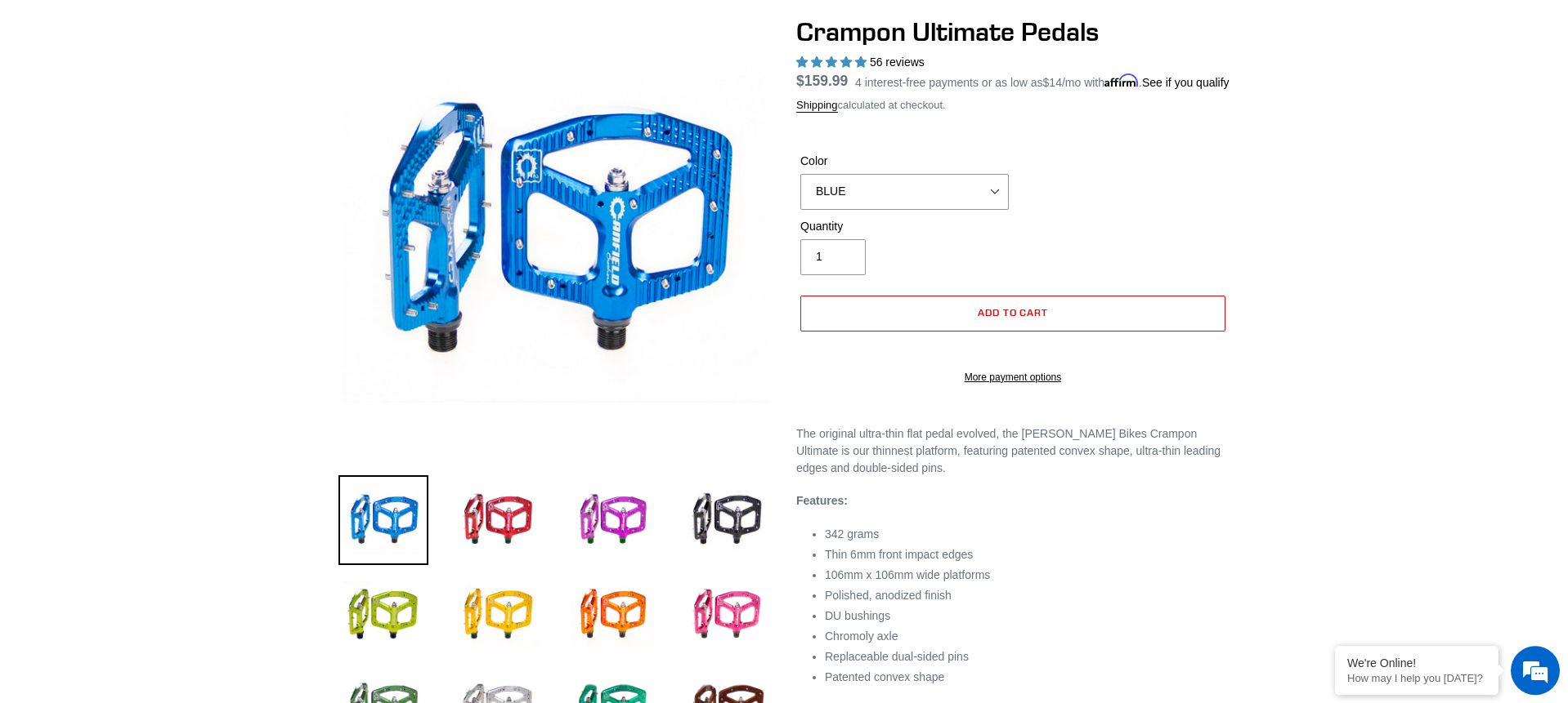
scroll to position [141, 0]
click at [478, 513] on img at bounding box center [498, 521] width 90 height 90
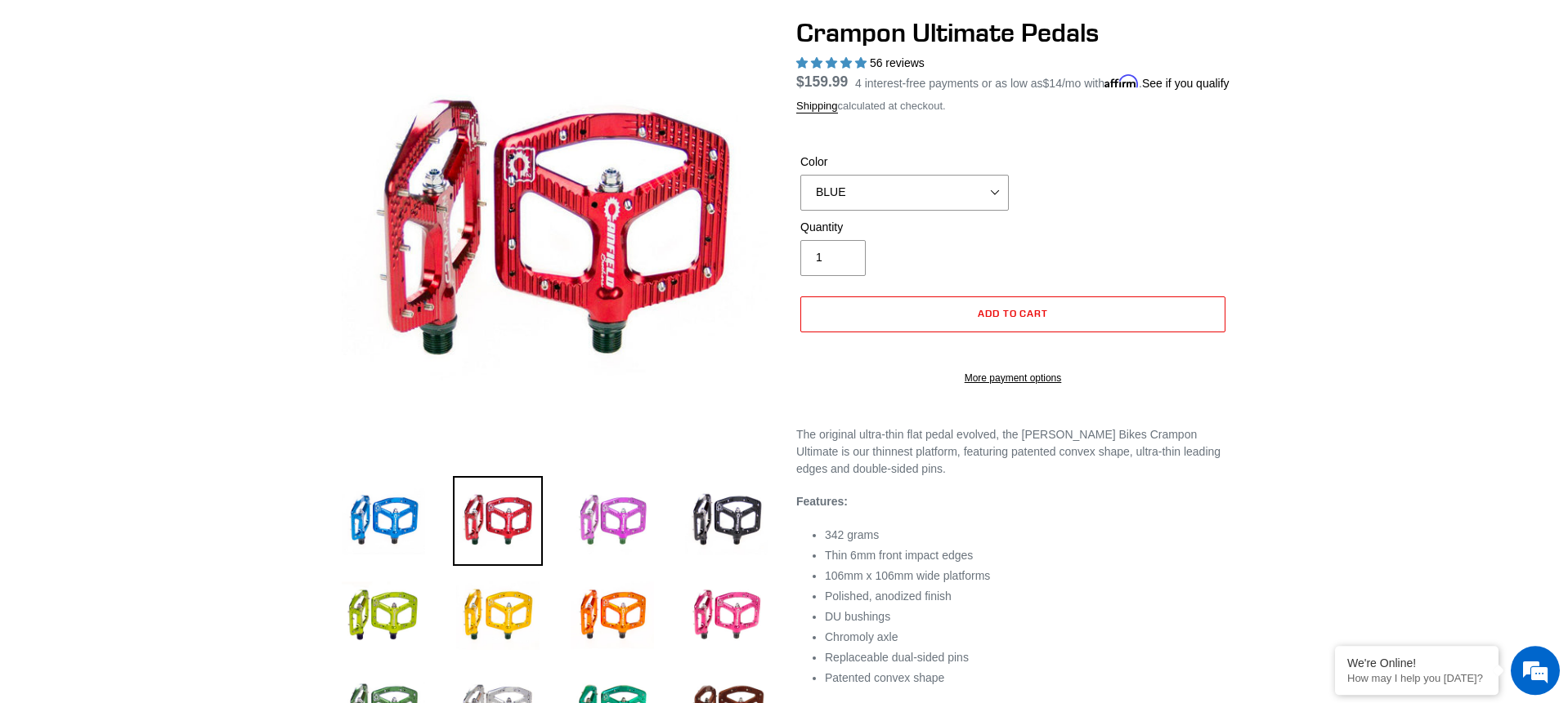
click at [638, 524] on img at bounding box center [612, 521] width 90 height 90
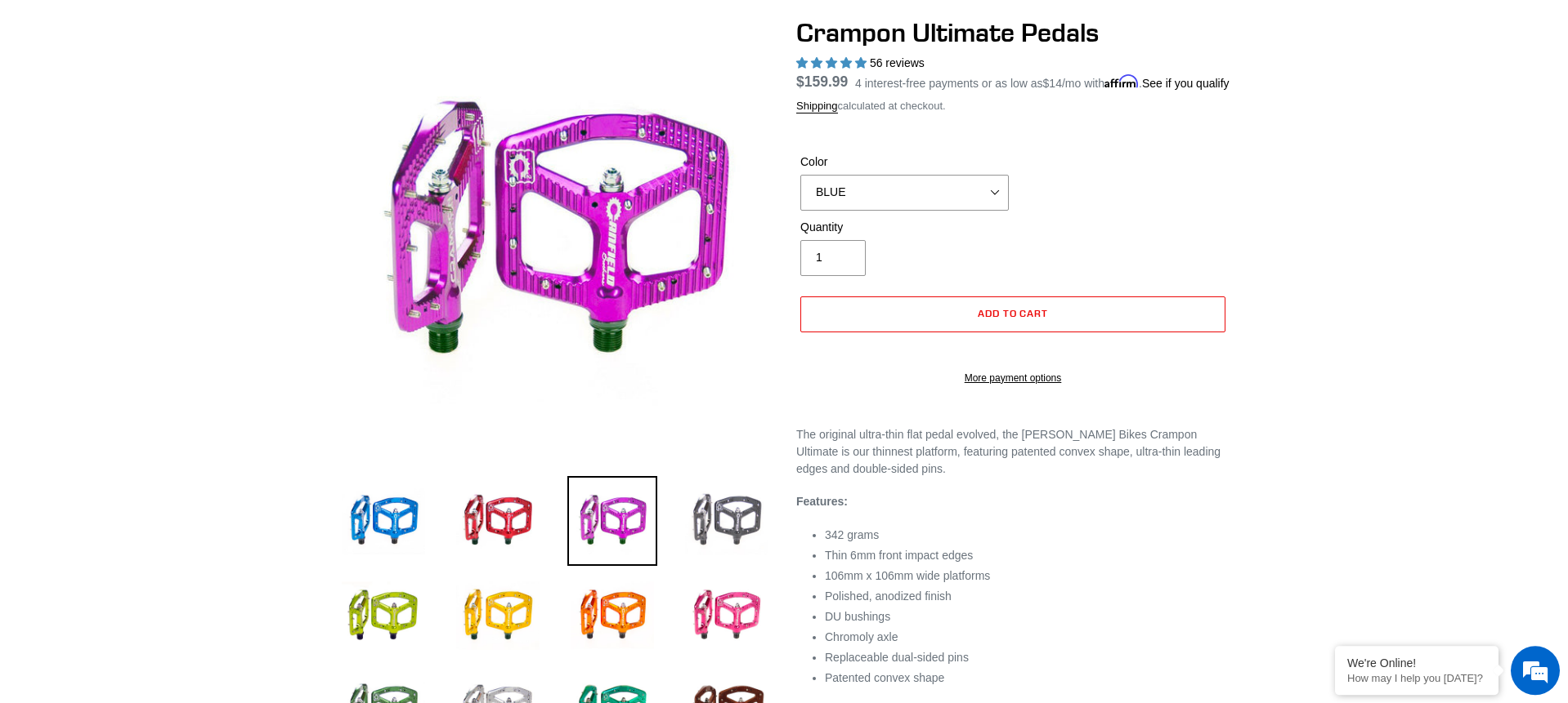
click at [713, 522] on img at bounding box center [727, 521] width 90 height 90
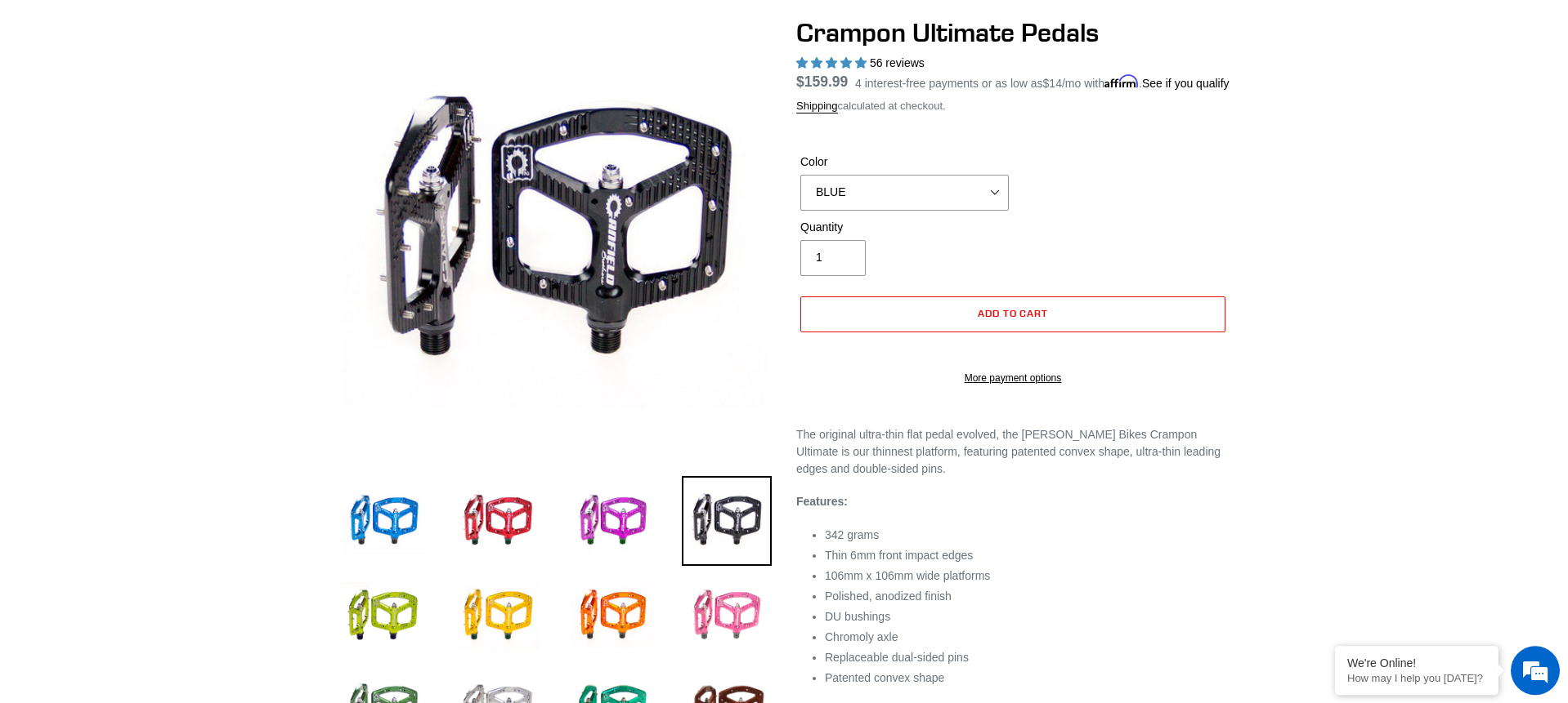
click at [704, 599] on img at bounding box center [727, 616] width 90 height 90
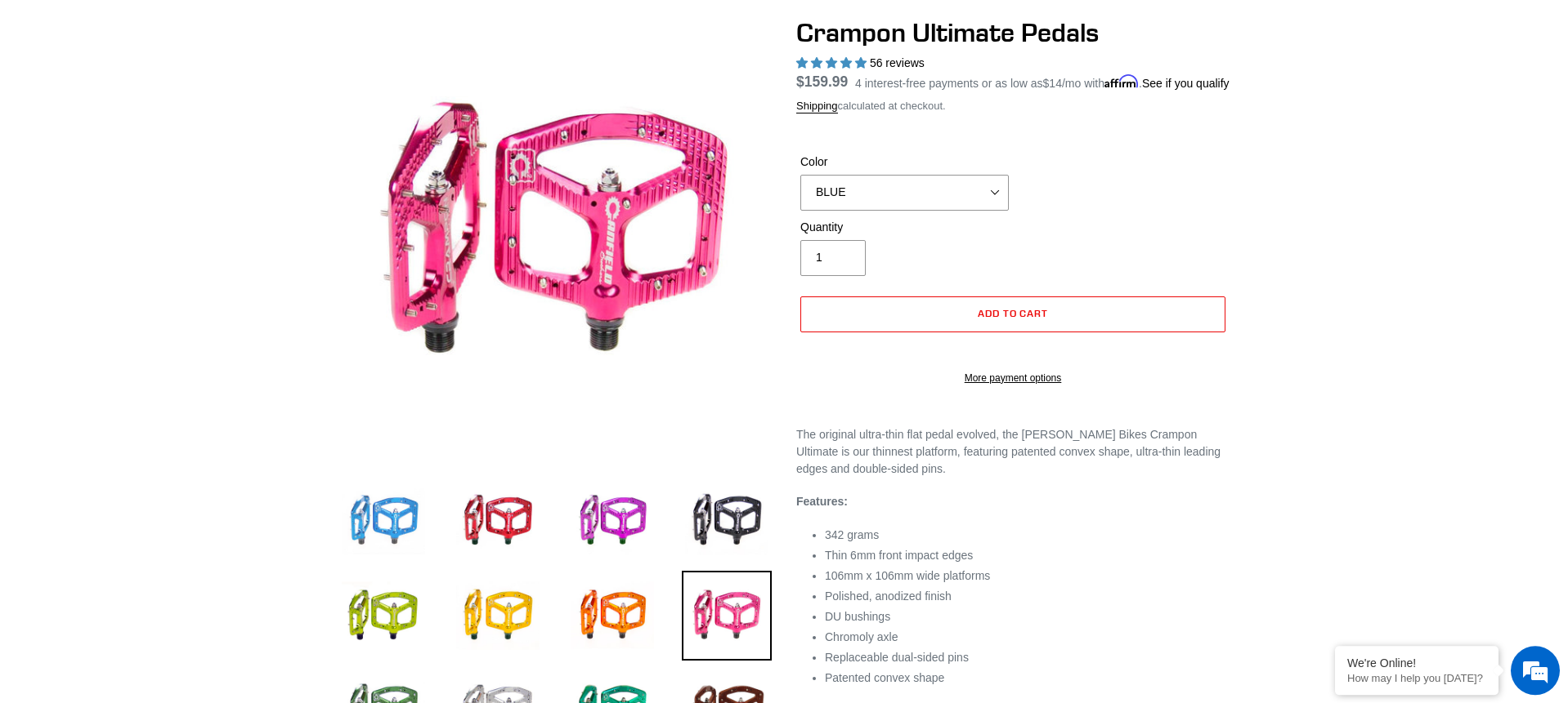
click at [394, 518] on img at bounding box center [383, 521] width 90 height 90
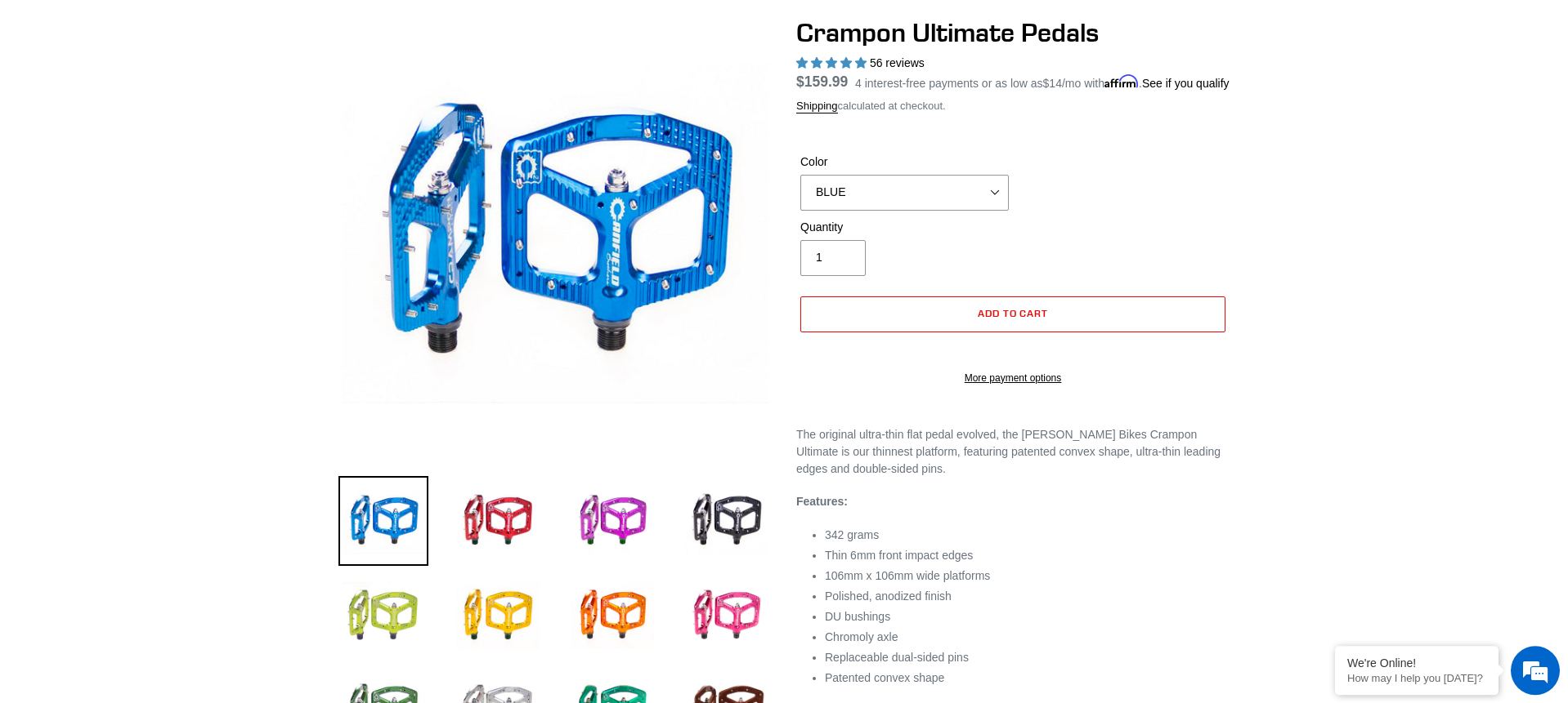
click at [393, 620] on img at bounding box center [383, 616] width 90 height 90
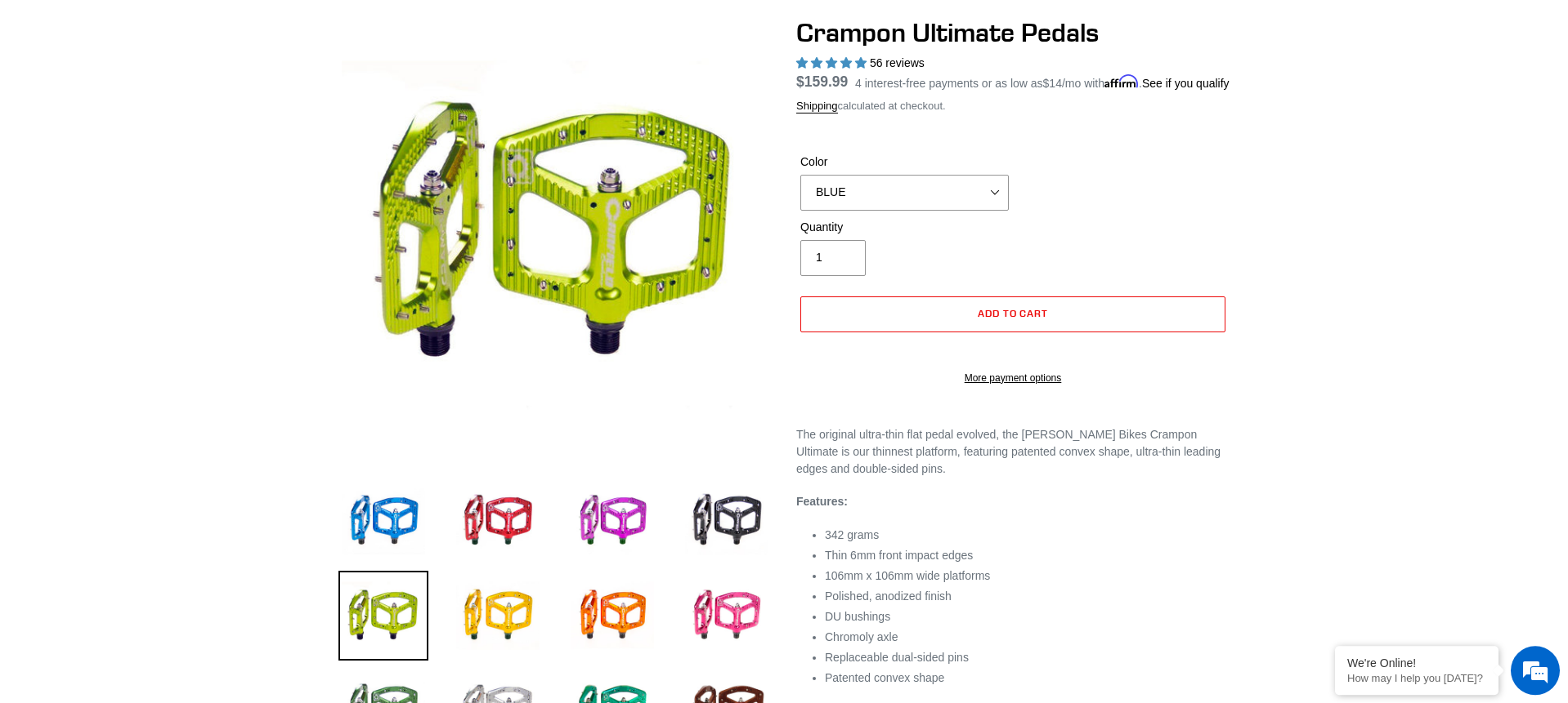
drag, startPoint x: 713, startPoint y: 550, endPoint x: 703, endPoint y: 570, distance: 22.4
click at [713, 550] on img at bounding box center [727, 521] width 90 height 90
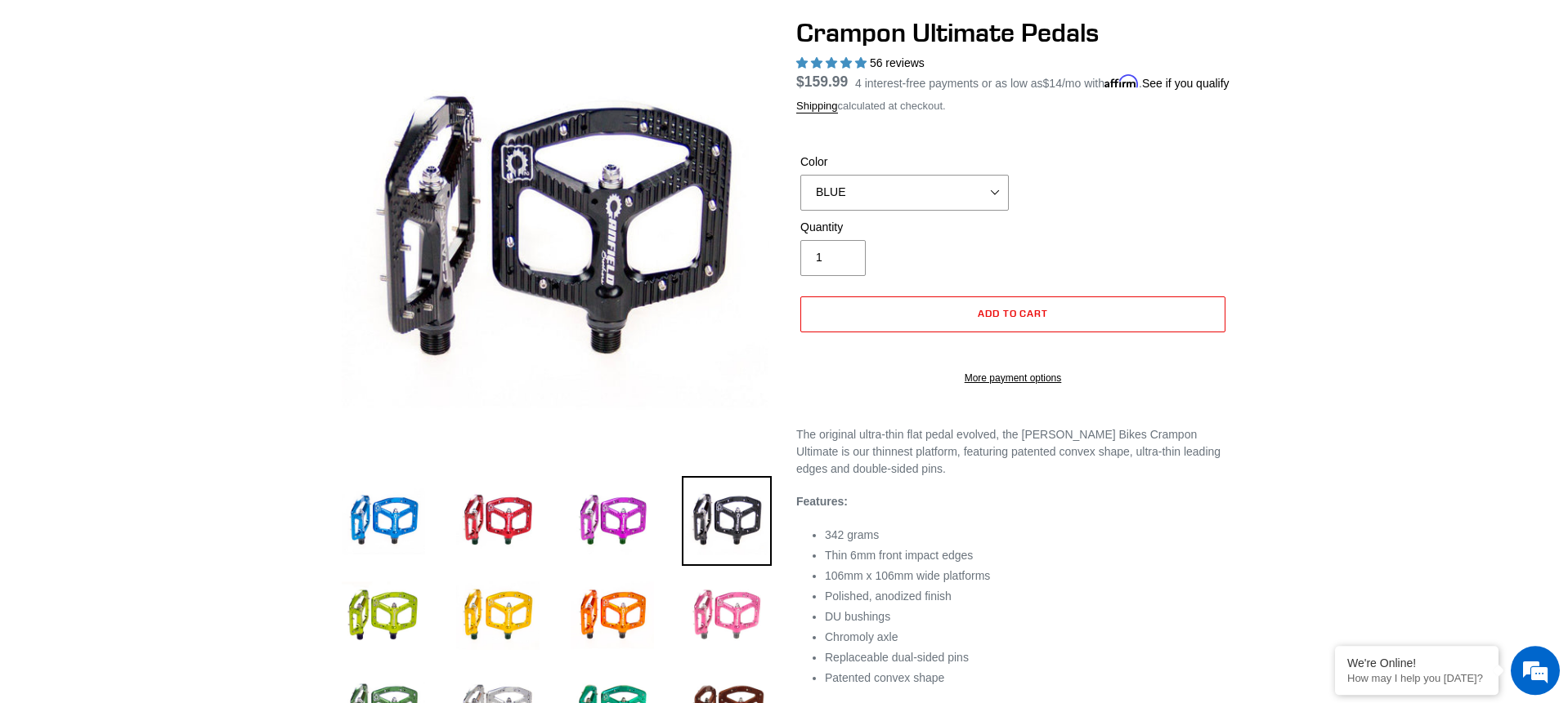
click at [717, 614] on img at bounding box center [727, 616] width 90 height 90
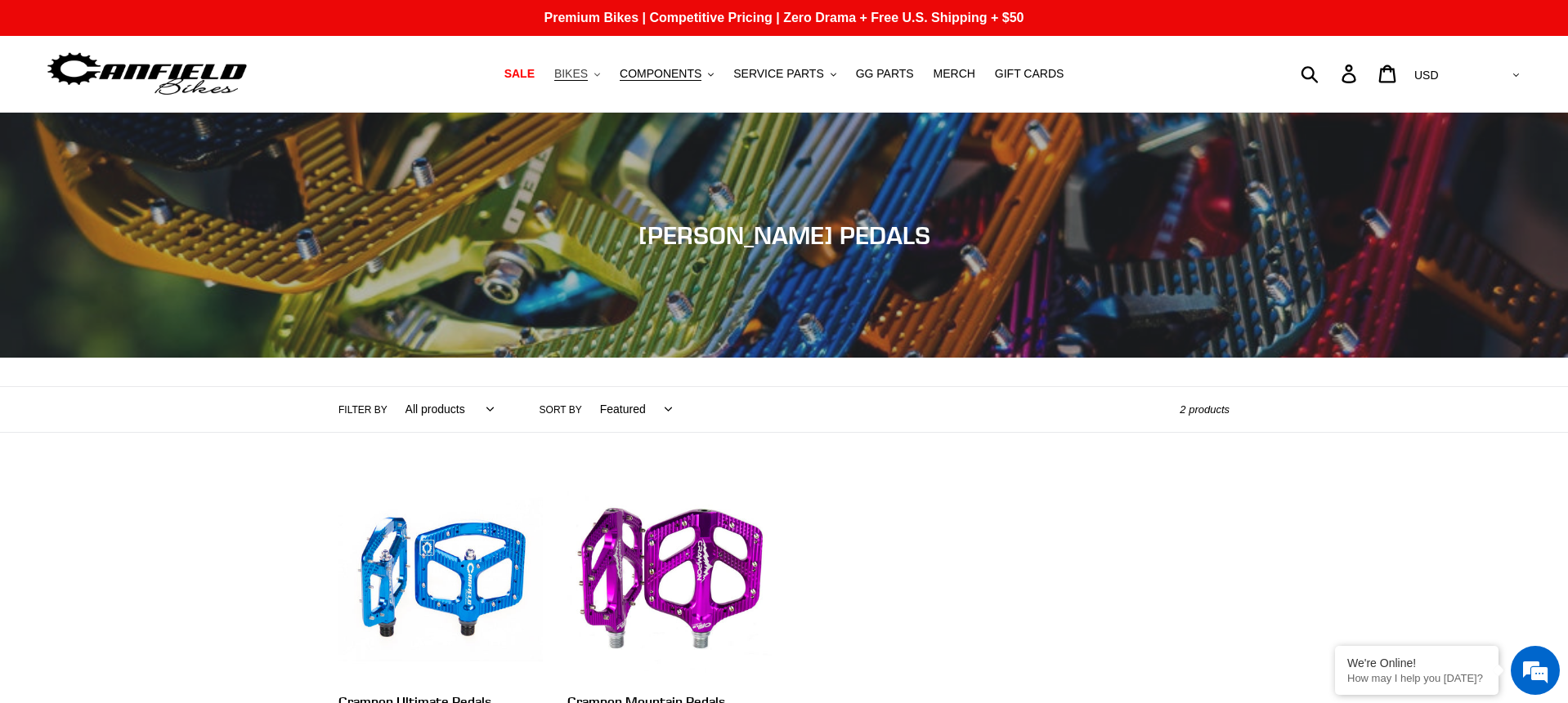
click at [580, 82] on button "BIKES .cls-1{fill:#231f20}" at bounding box center [576, 74] width 62 height 22
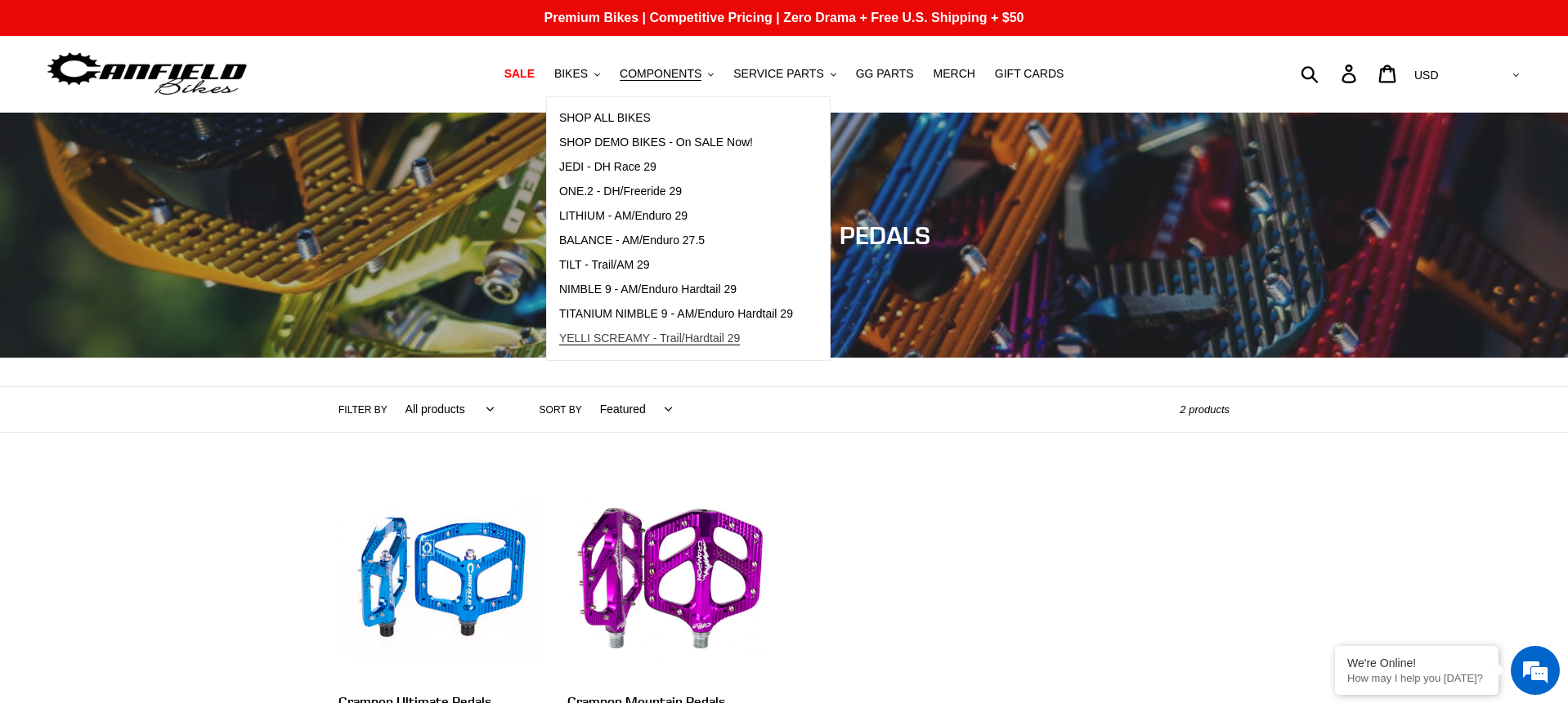
click at [682, 342] on span "YELLI SCREAMY - Trail/Hardtail 29" at bounding box center [650, 338] width 182 height 14
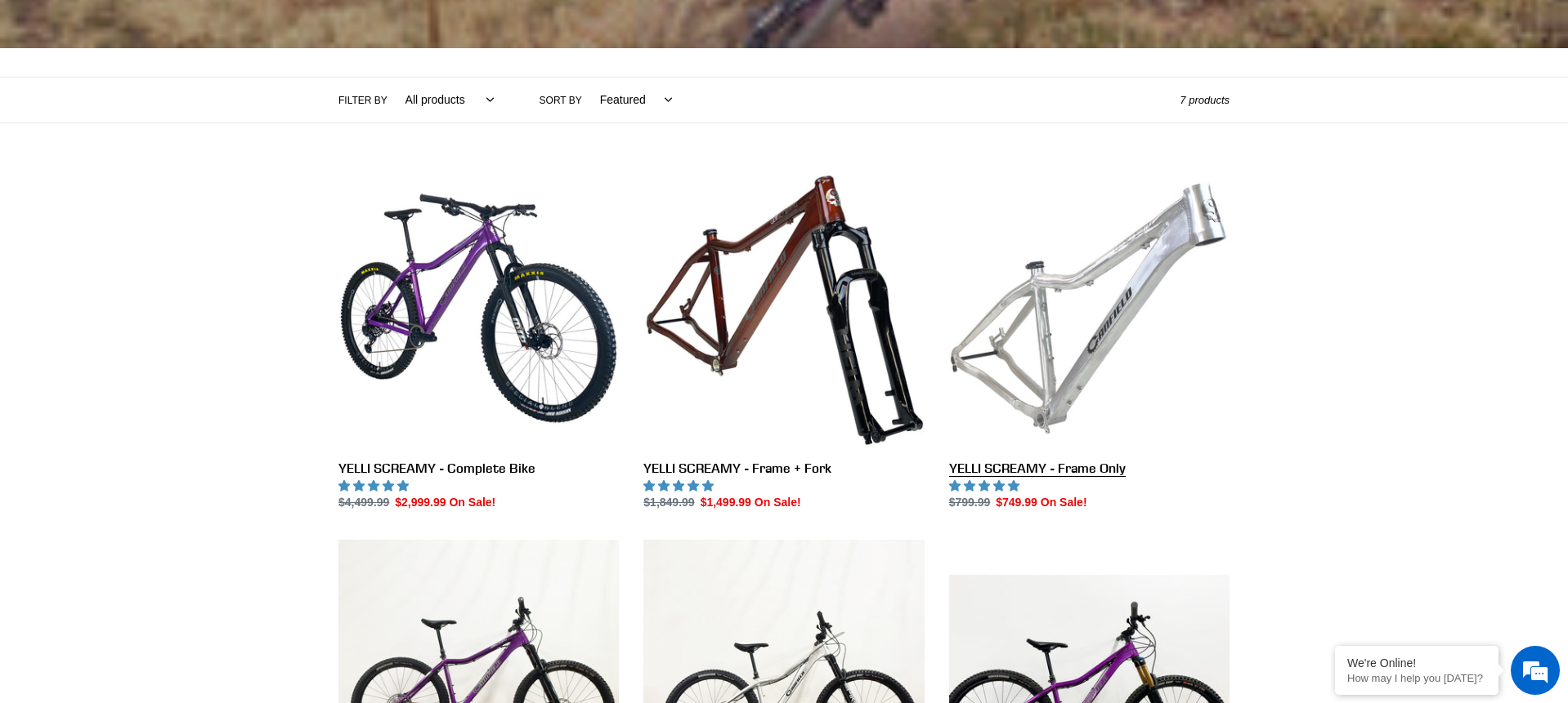
click at [1105, 366] on link "YELLI SCREAMY - Frame Only" at bounding box center [1089, 340] width 281 height 344
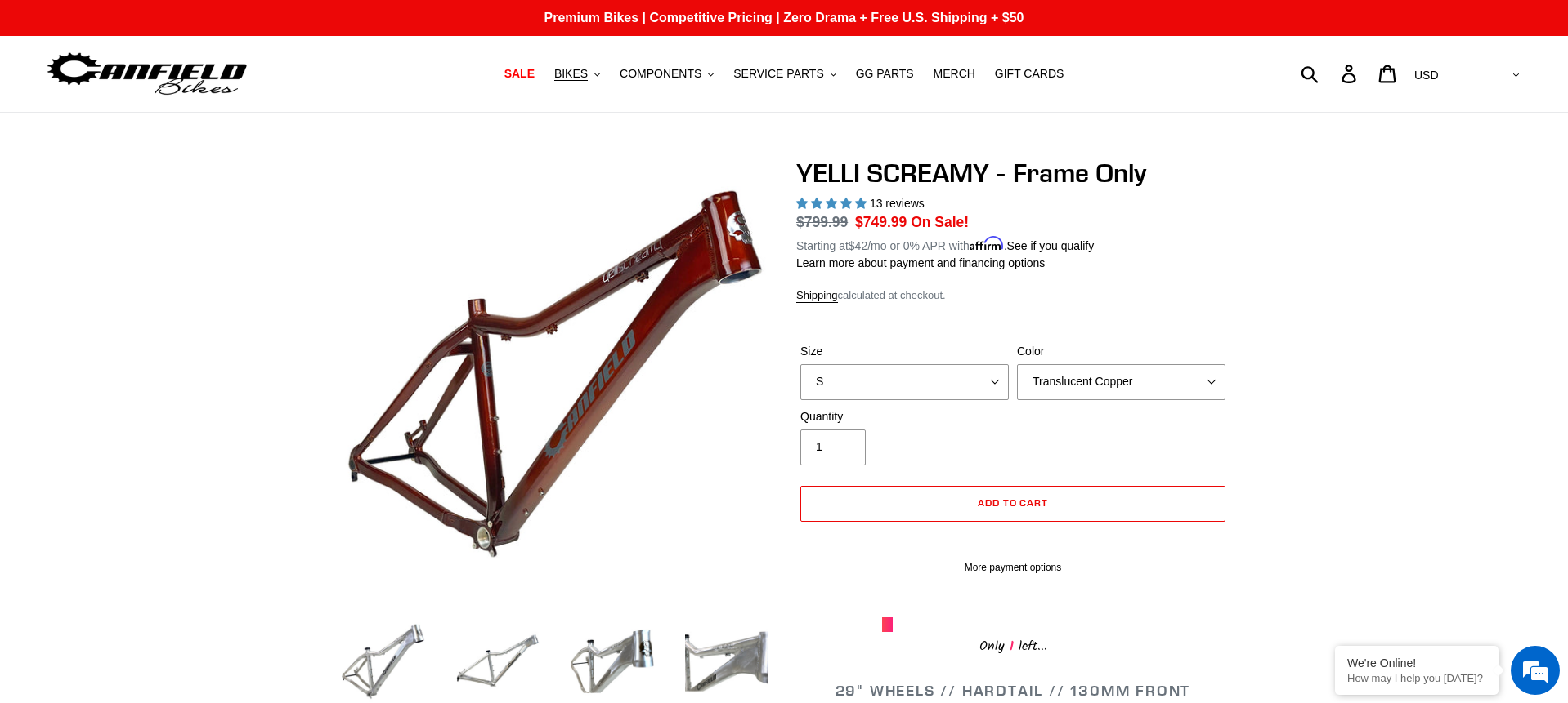
select select "highest-rating"
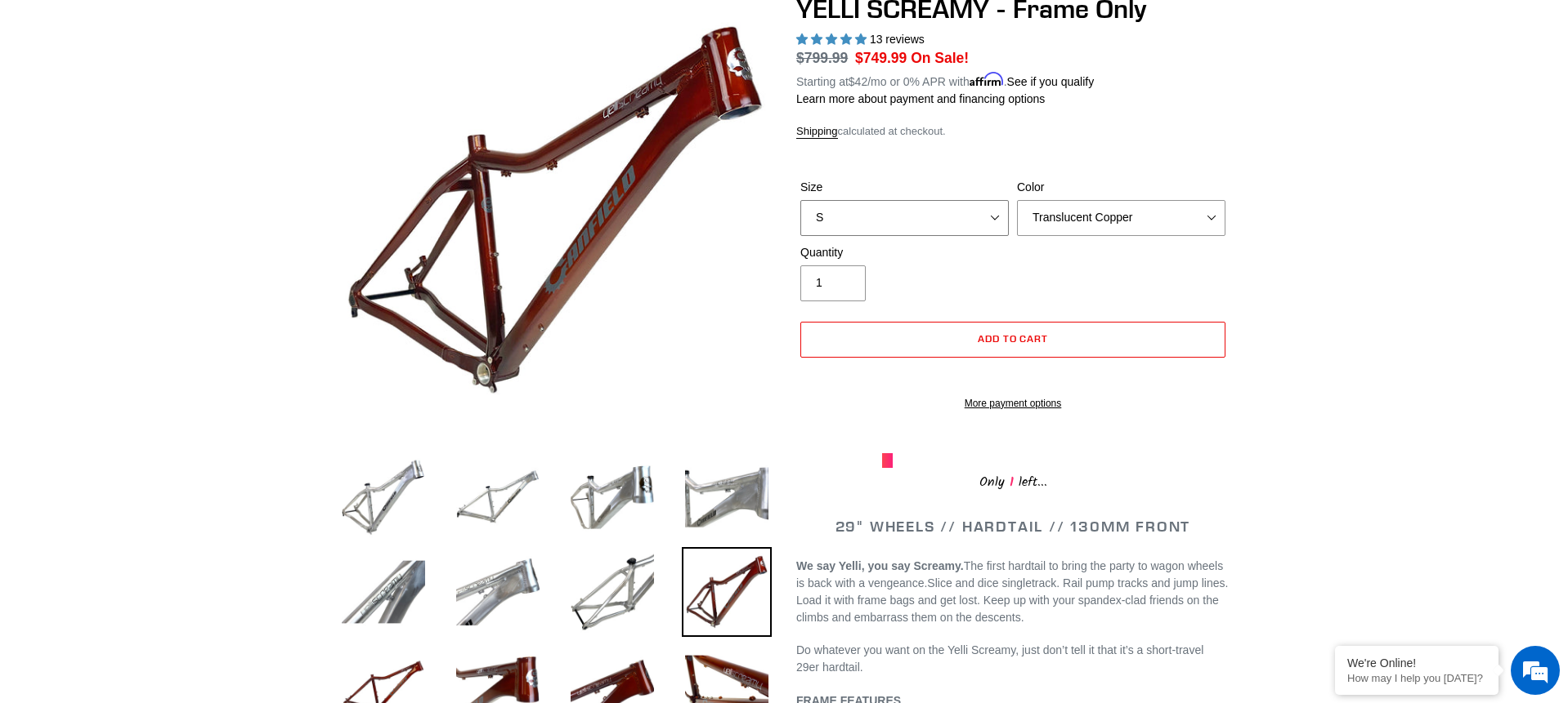
scroll to position [172, 0]
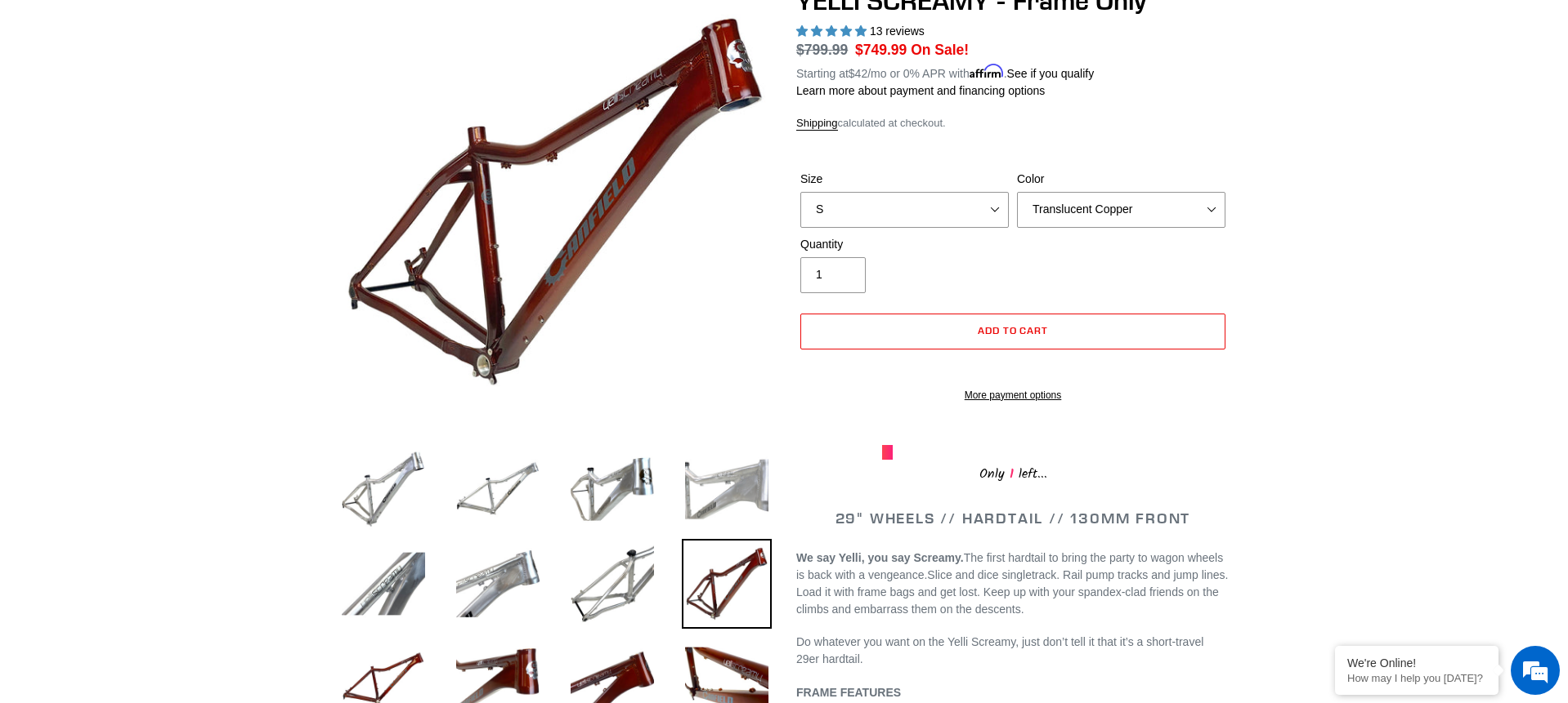
click at [729, 517] on img at bounding box center [727, 489] width 90 height 90
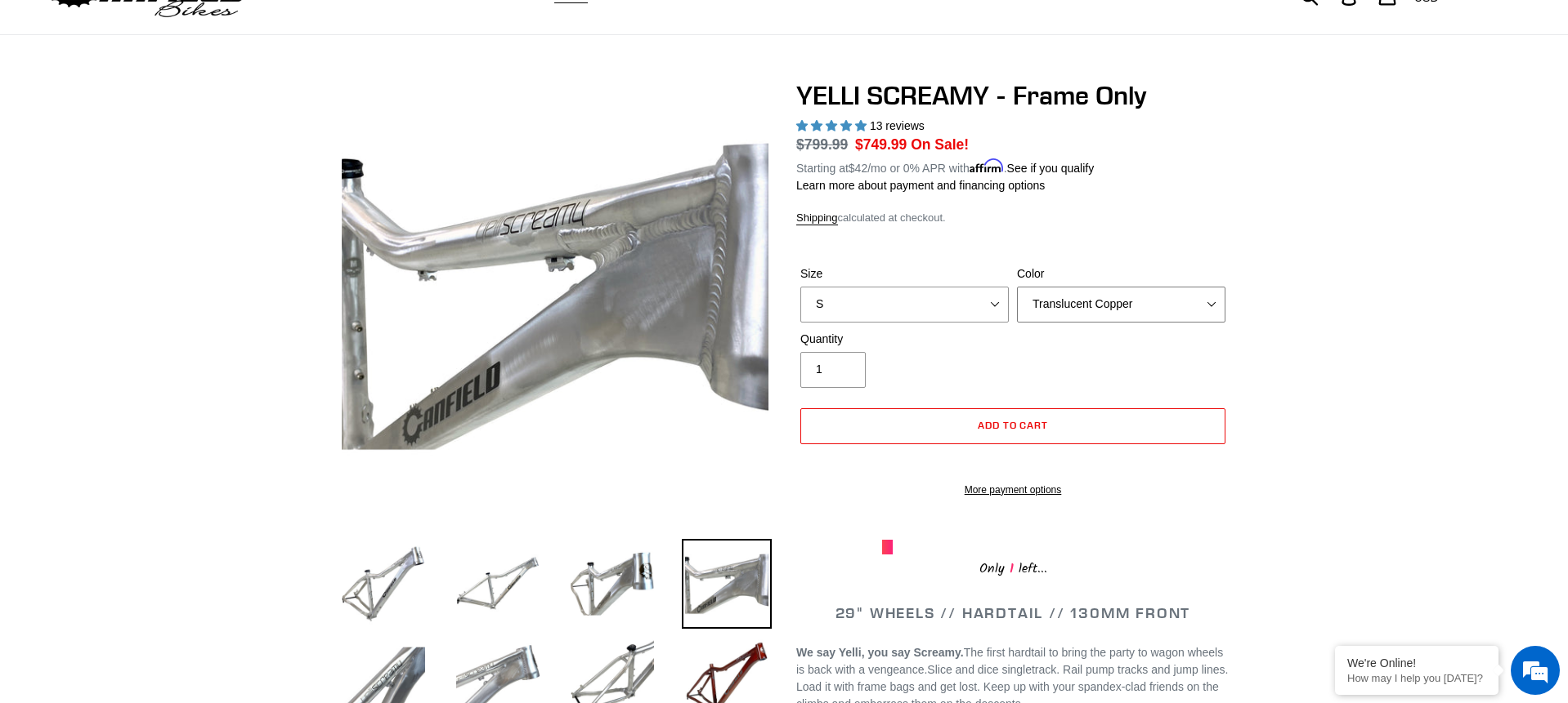
scroll to position [74, 0]
